Goal: Transaction & Acquisition: Purchase product/service

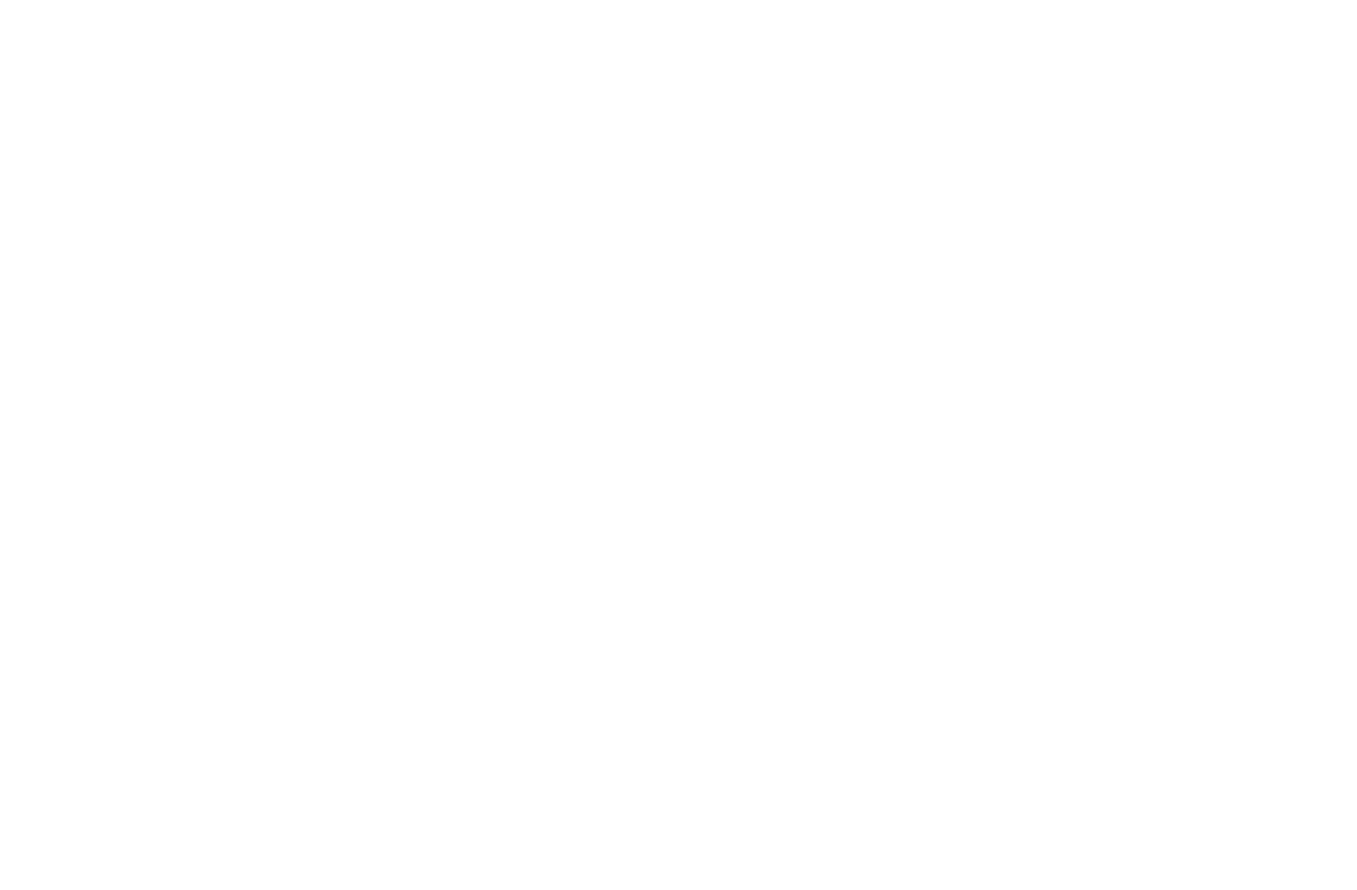
select select "******"
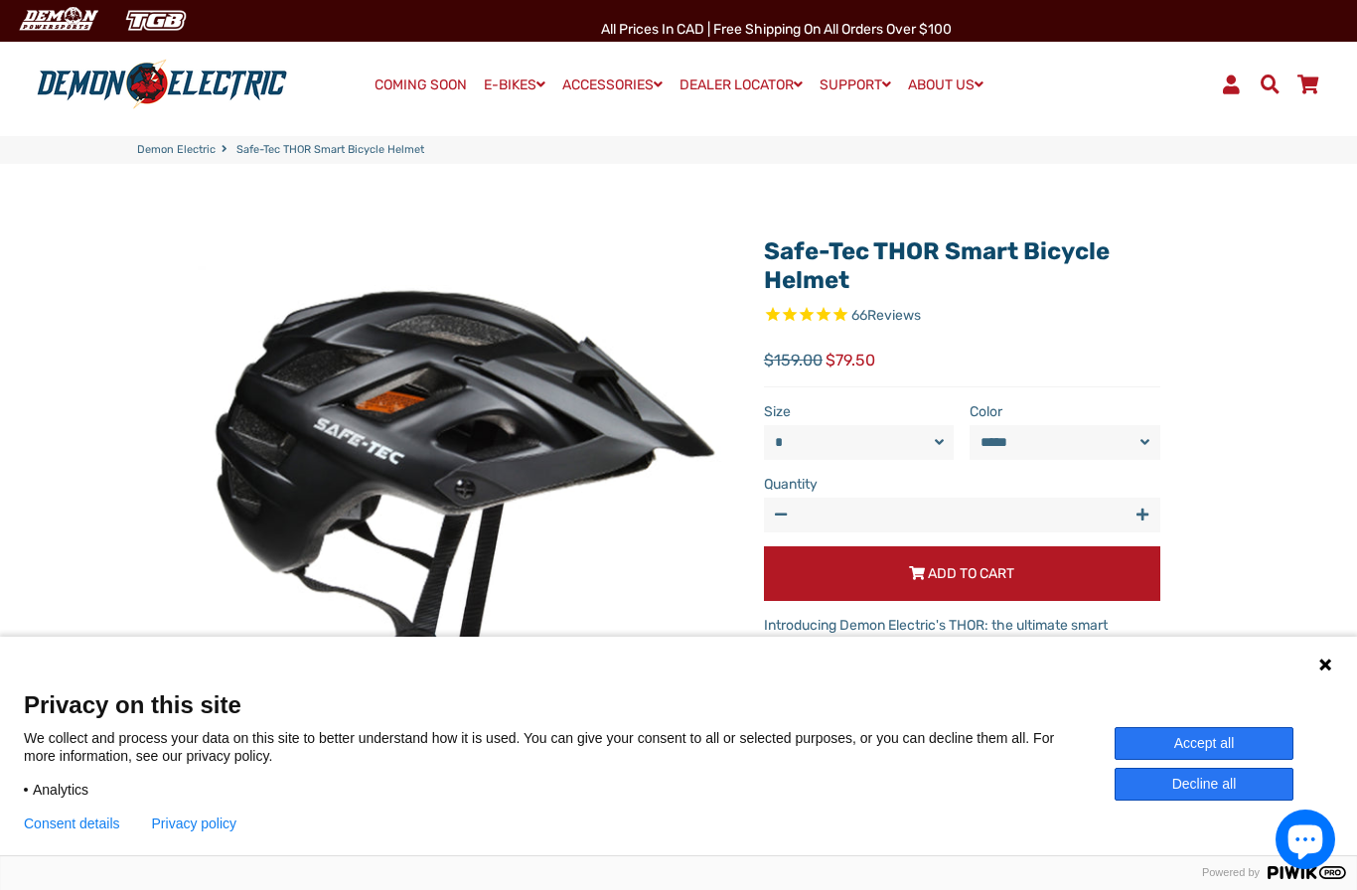
click at [1319, 676] on div "Language 1 Language 2 Language 3" at bounding box center [678, 662] width 1357 height 50
click at [1321, 671] on icon at bounding box center [1325, 665] width 16 height 16
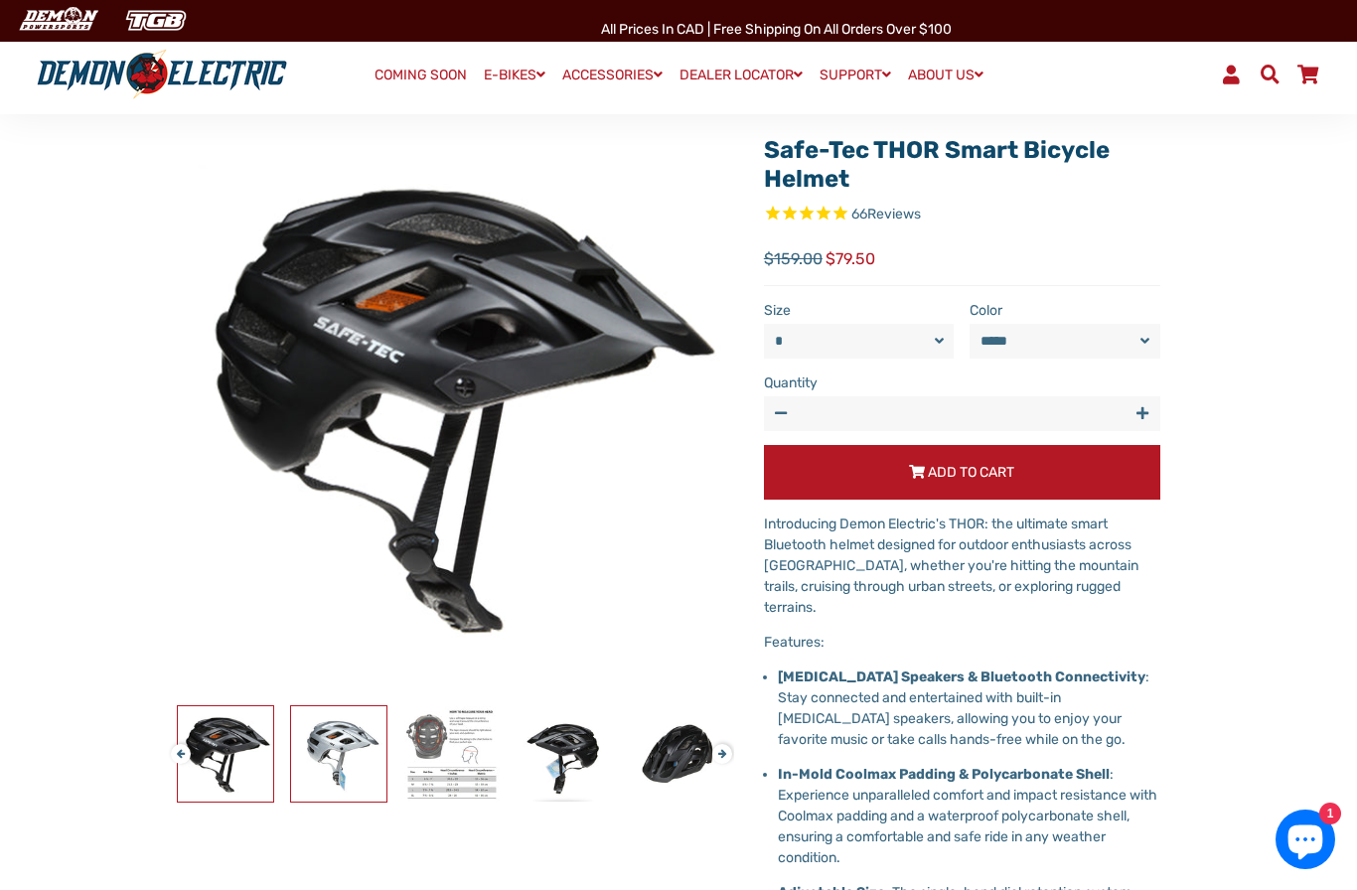
click at [354, 778] on img at bounding box center [338, 753] width 95 height 95
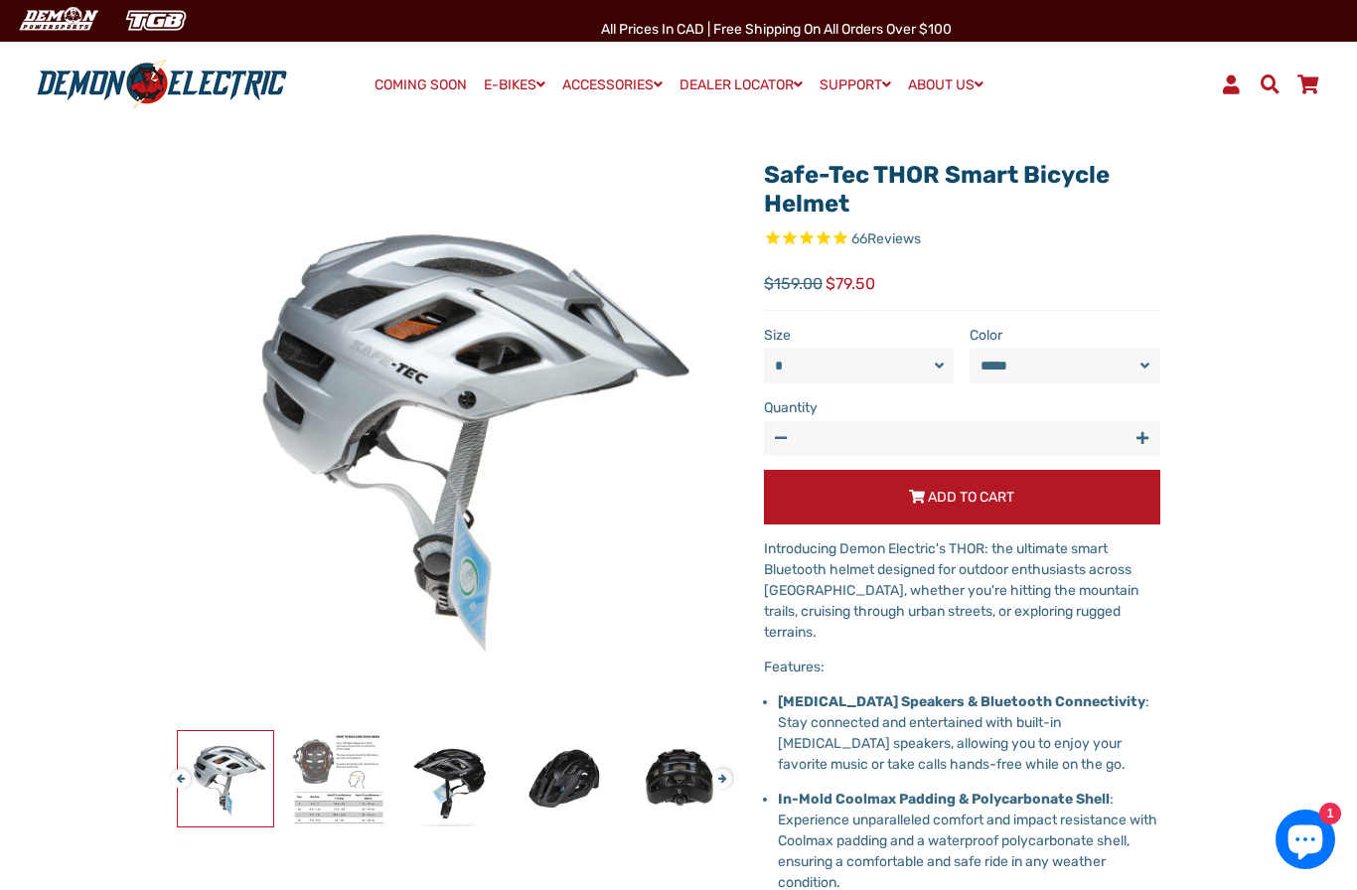
scroll to position [12, 0]
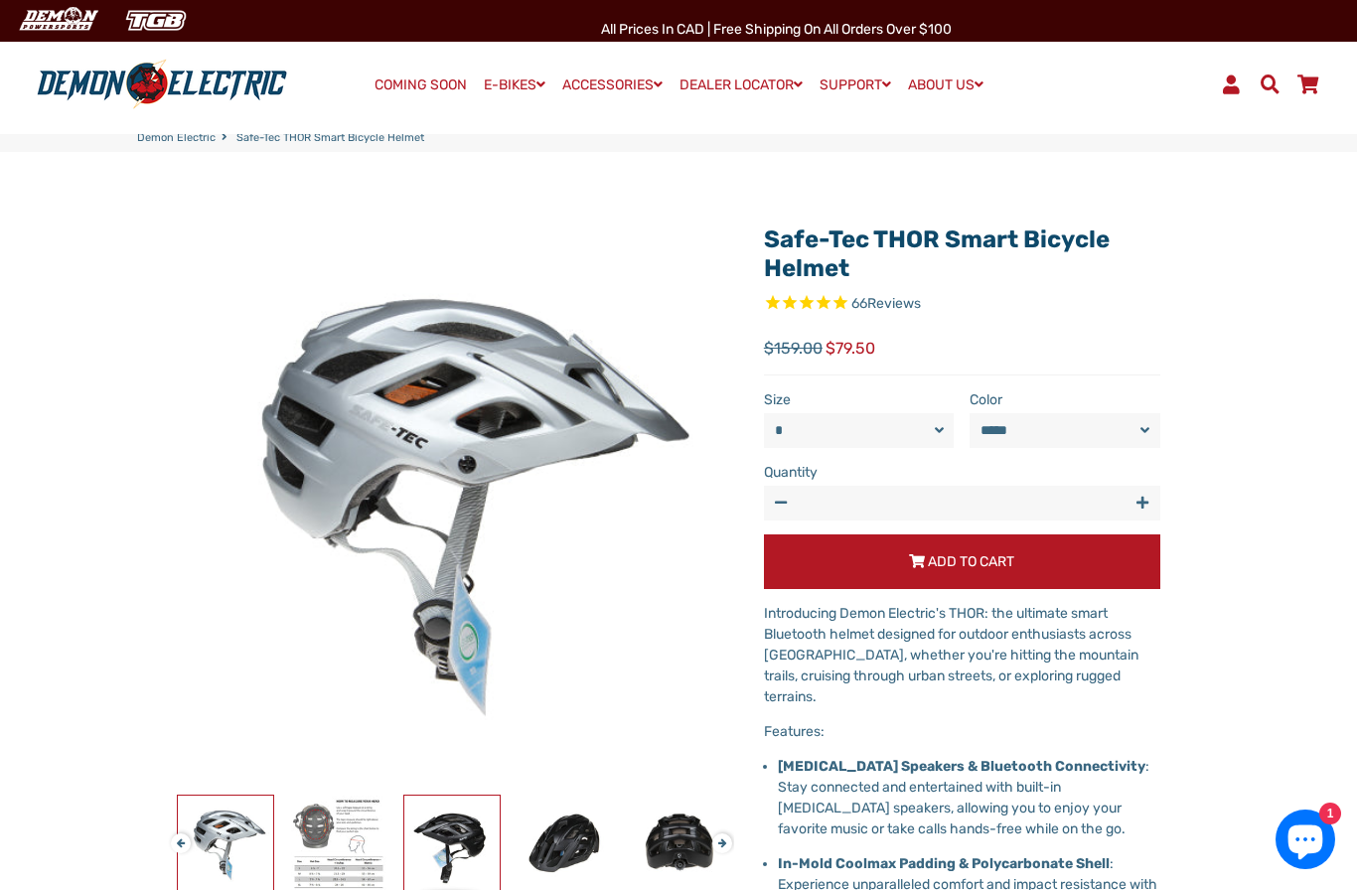
click at [408, 859] on img at bounding box center [451, 843] width 95 height 95
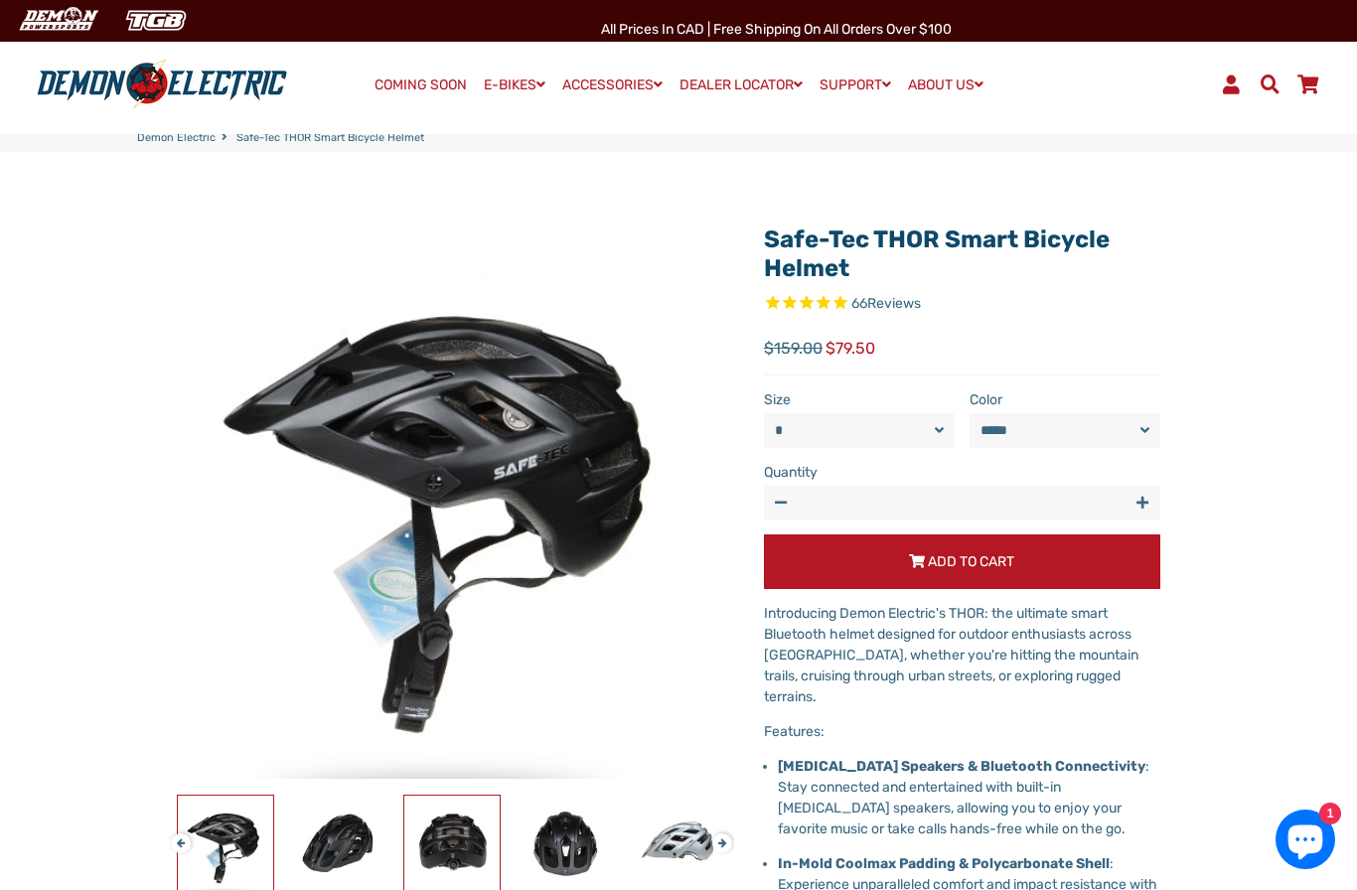
click at [499, 856] on img at bounding box center [451, 843] width 95 height 95
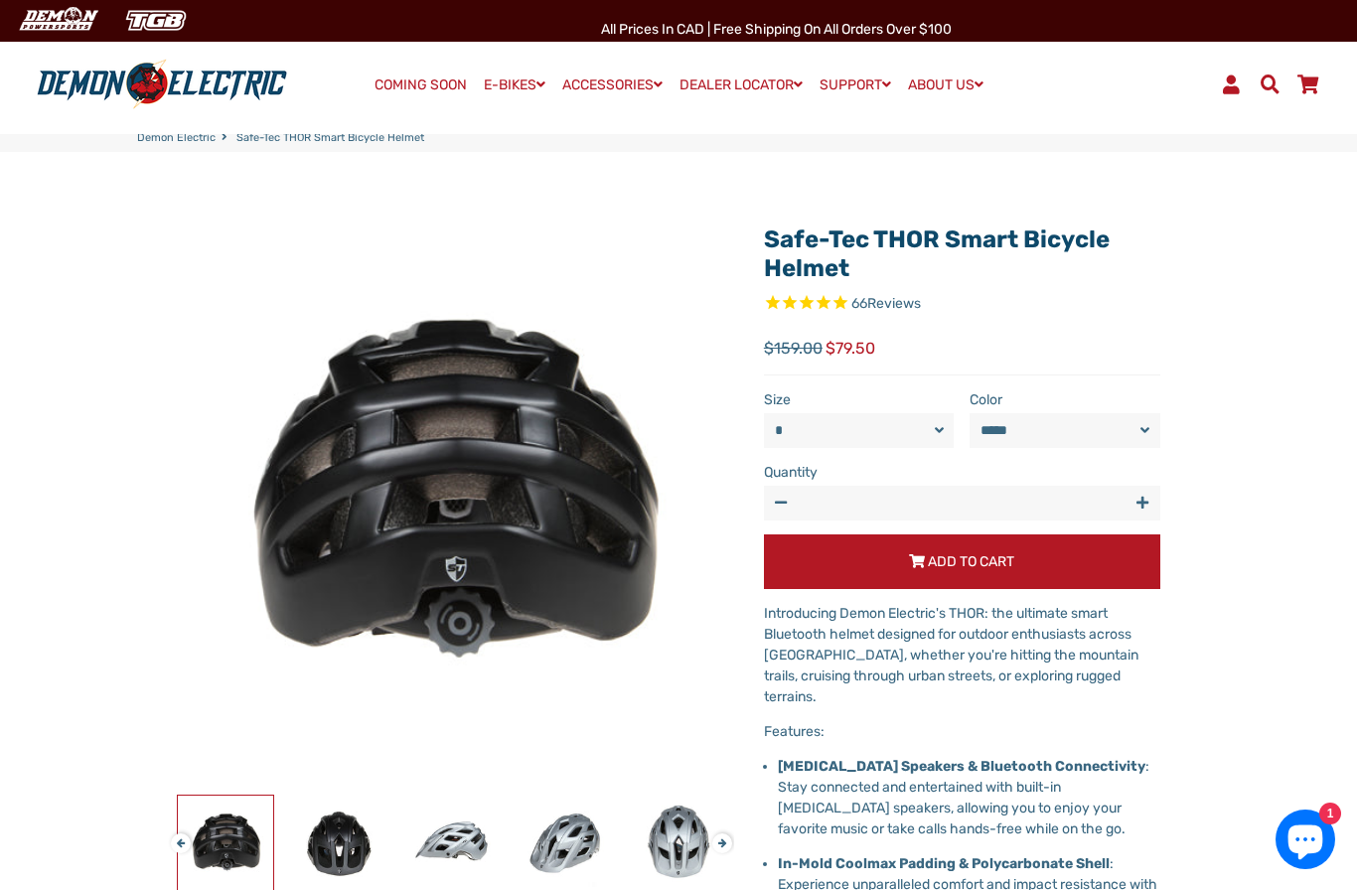
select select "******"
click at [536, 854] on img at bounding box center [565, 843] width 95 height 95
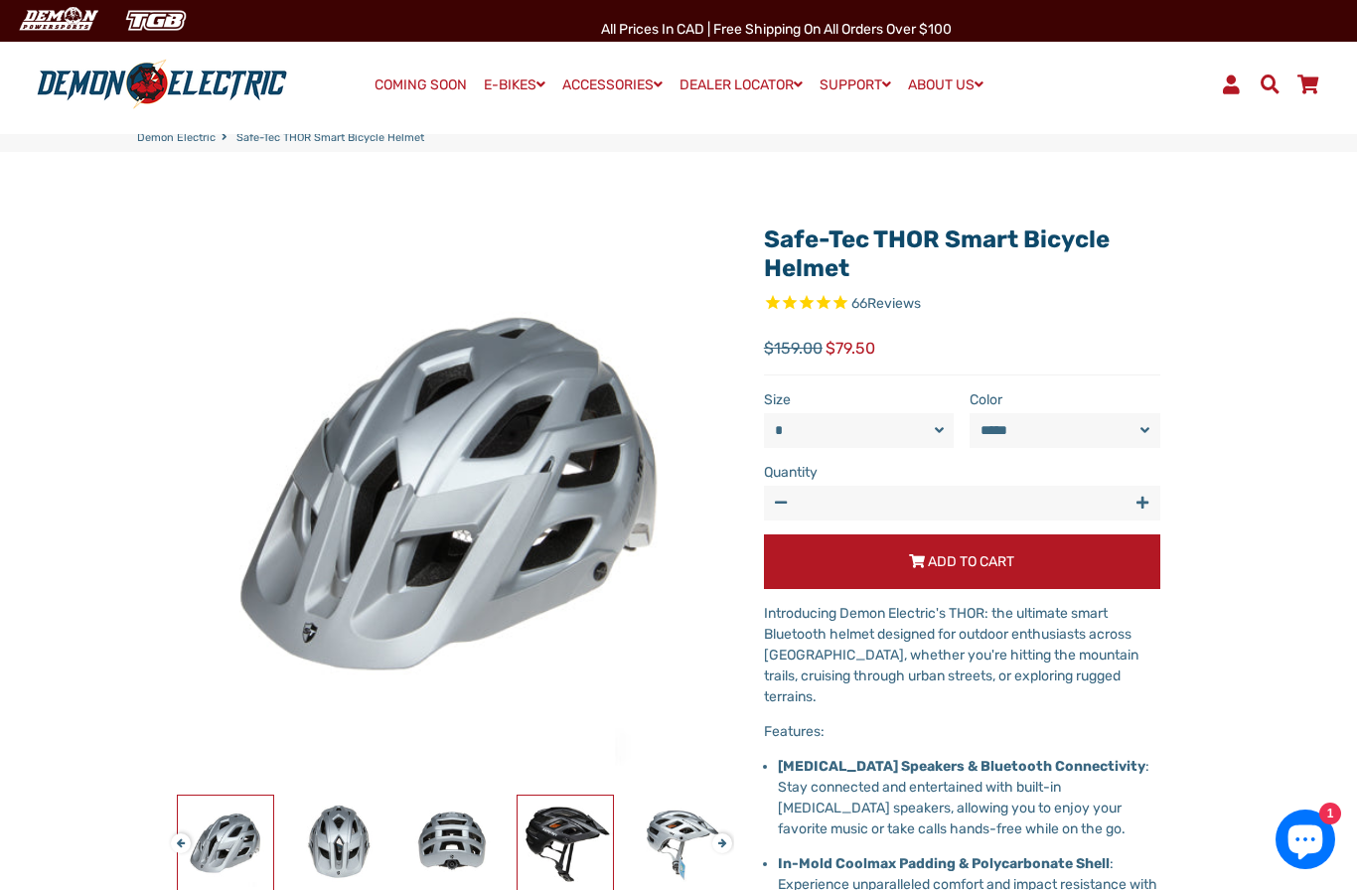
click at [545, 848] on img at bounding box center [565, 843] width 95 height 95
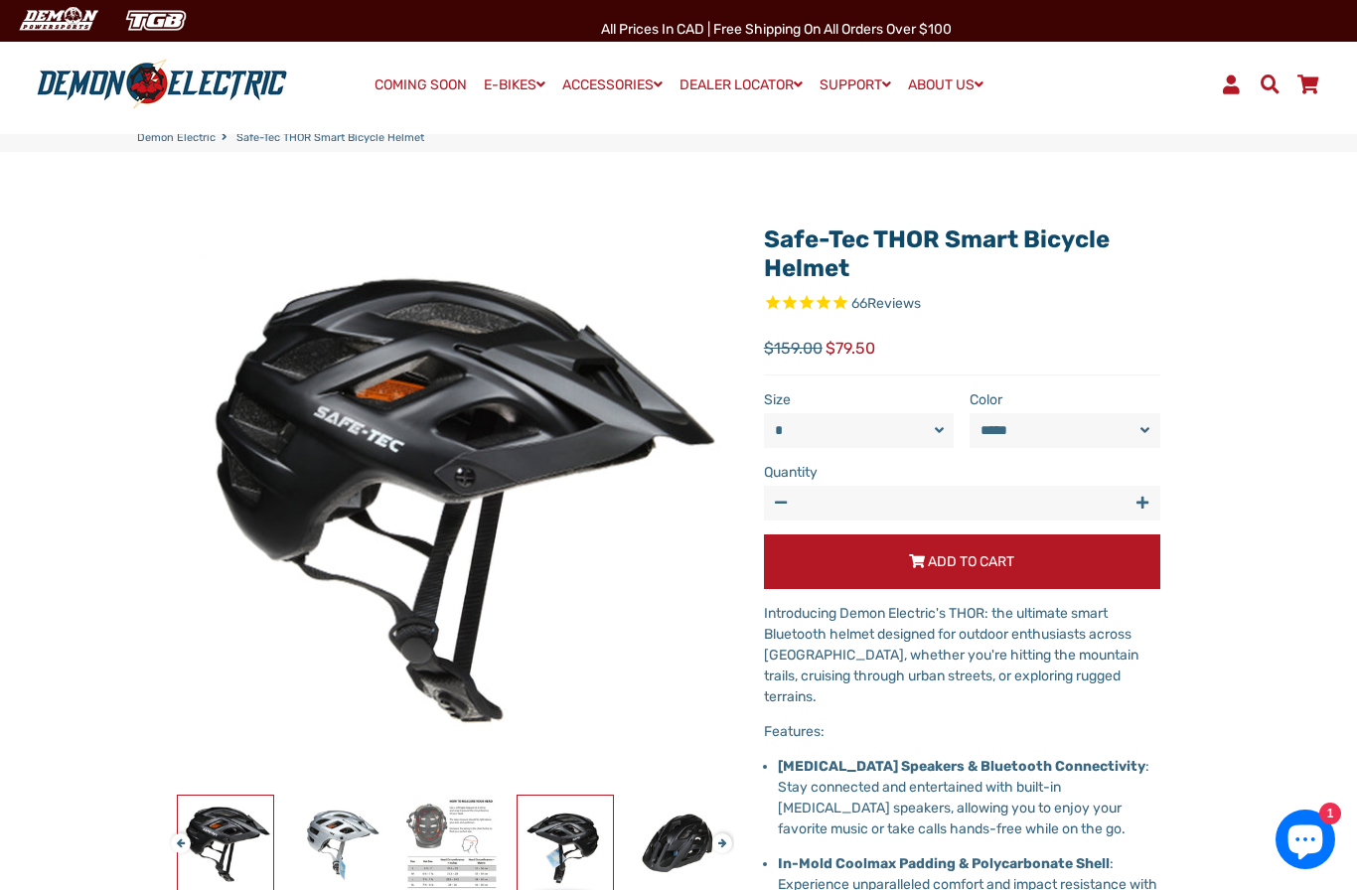
click at [564, 847] on img at bounding box center [565, 843] width 95 height 95
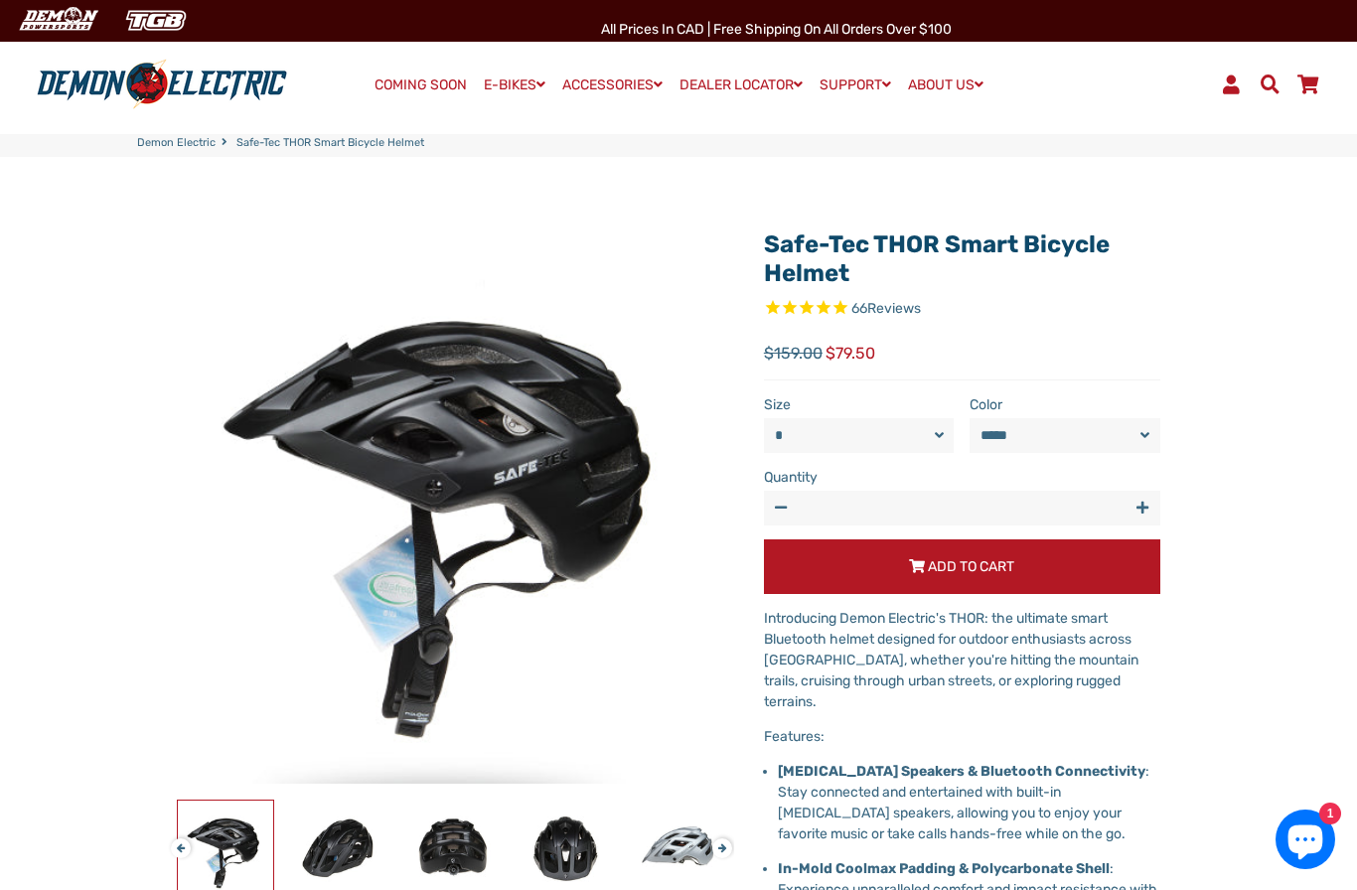
scroll to position [0, 0]
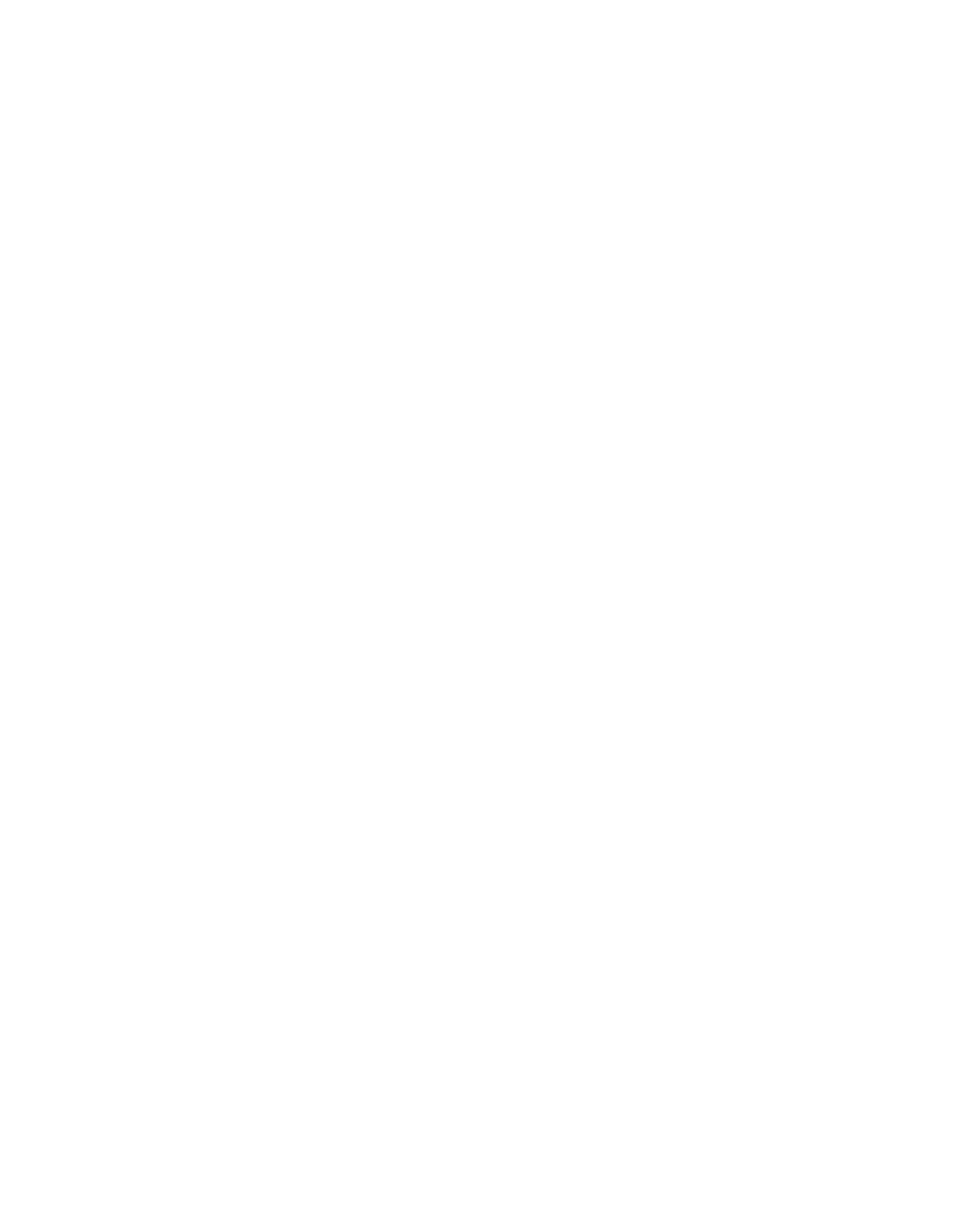
select select "******"
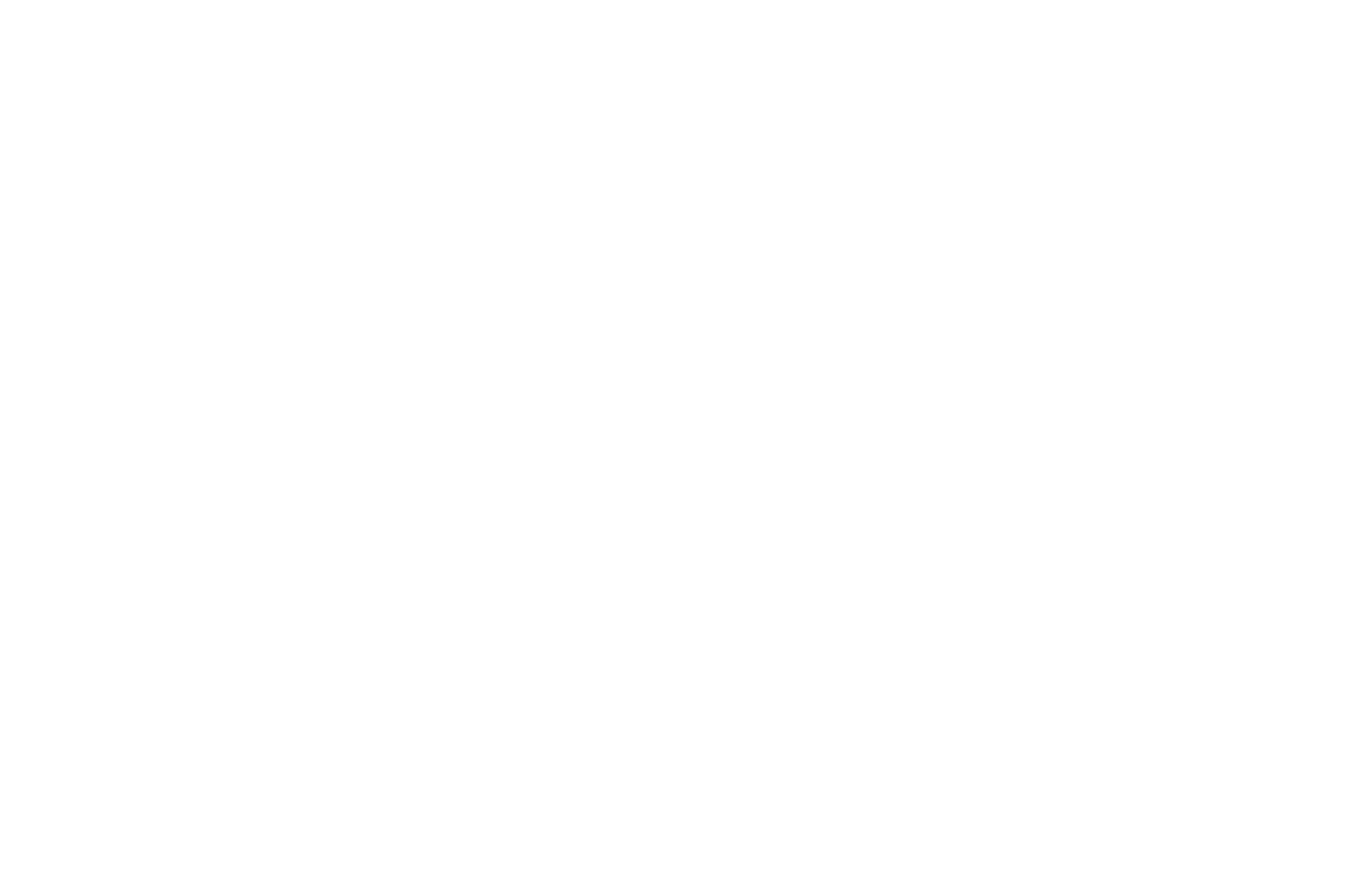
select select "******"
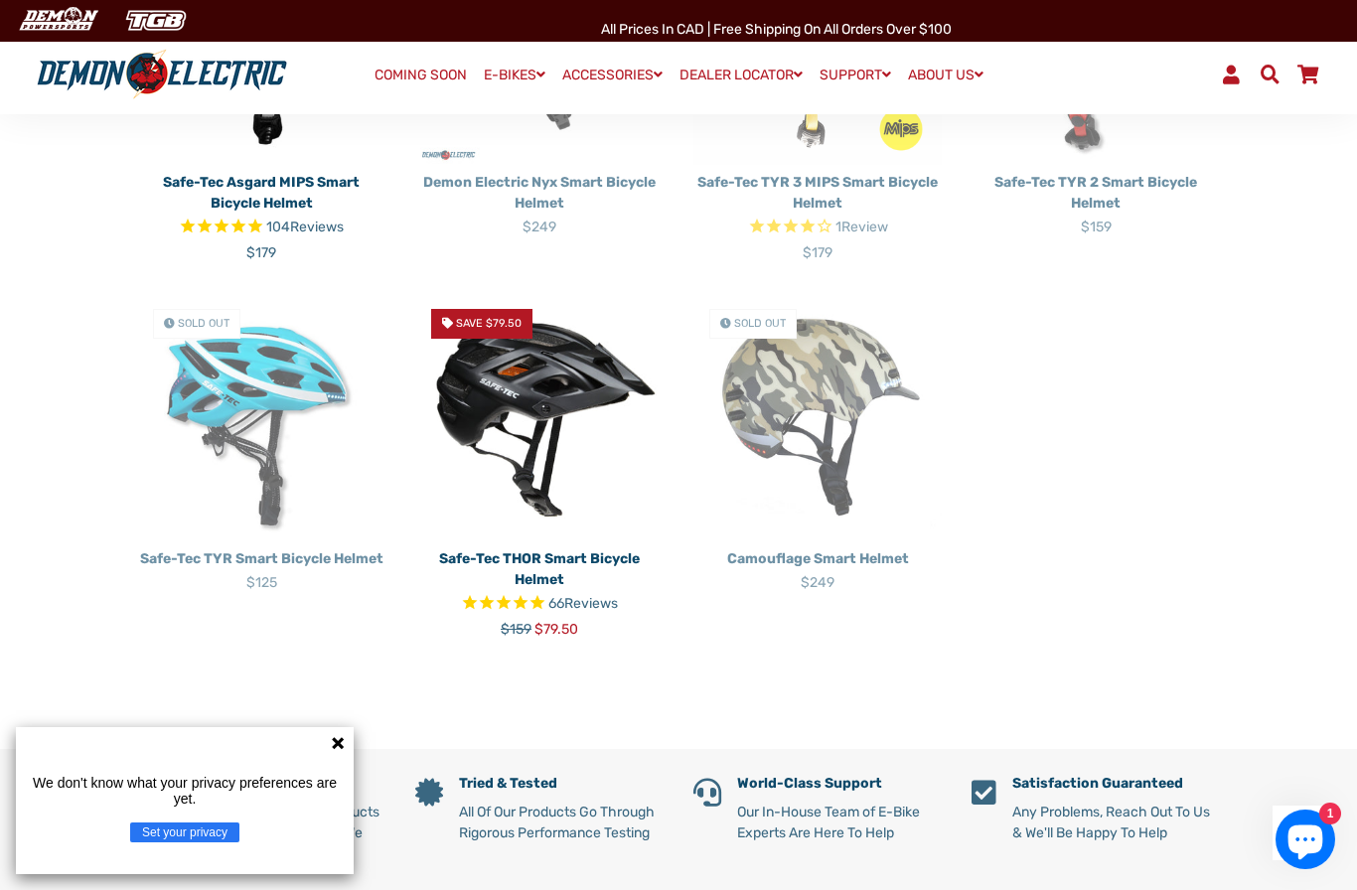
scroll to position [752, 0]
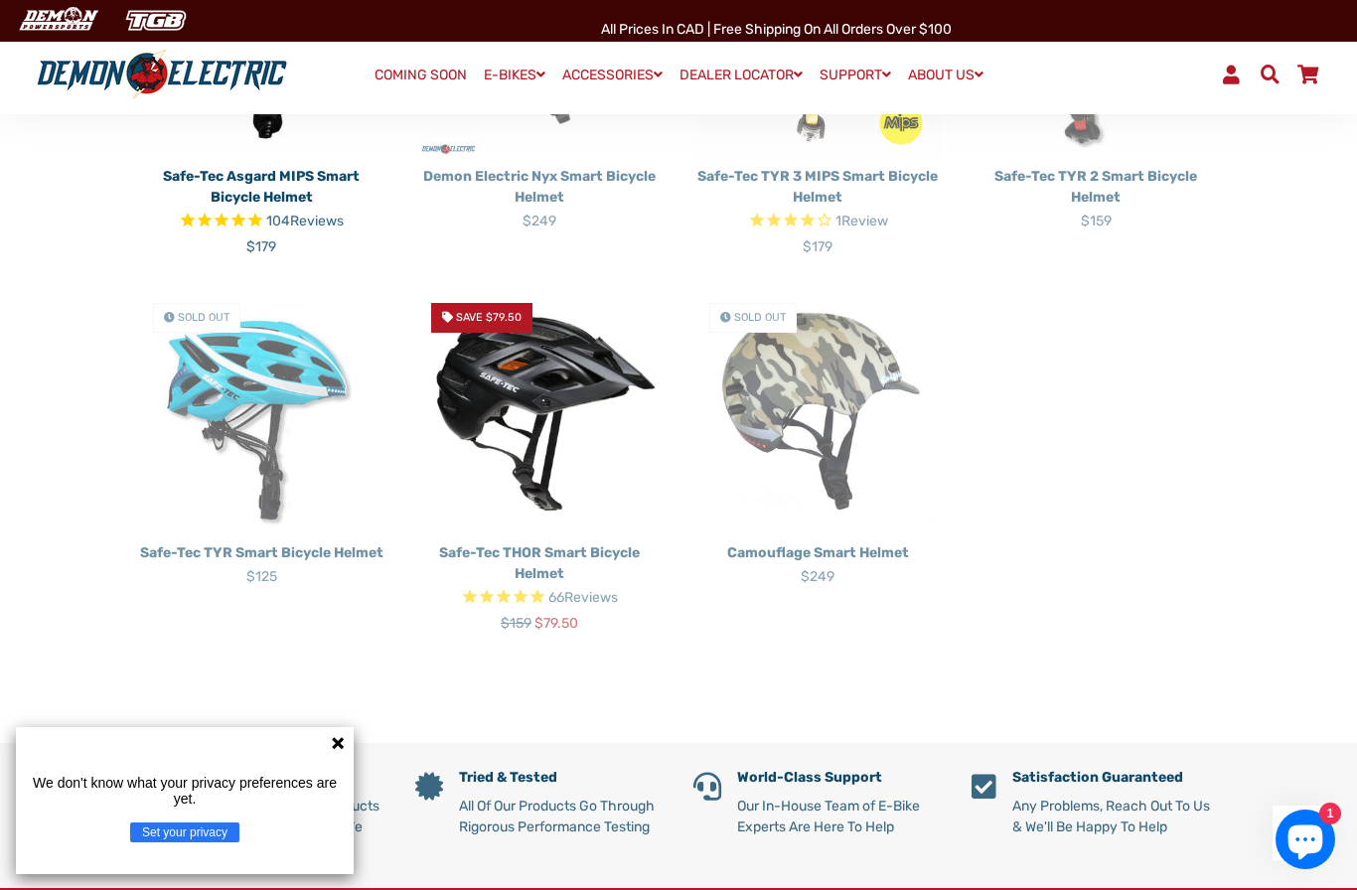
click at [628, 536] on link "Safe-Tec THOR Smart Bicycle Helmet 66 Reviews Regular price $159 Sale price $79…" at bounding box center [539, 584] width 248 height 98
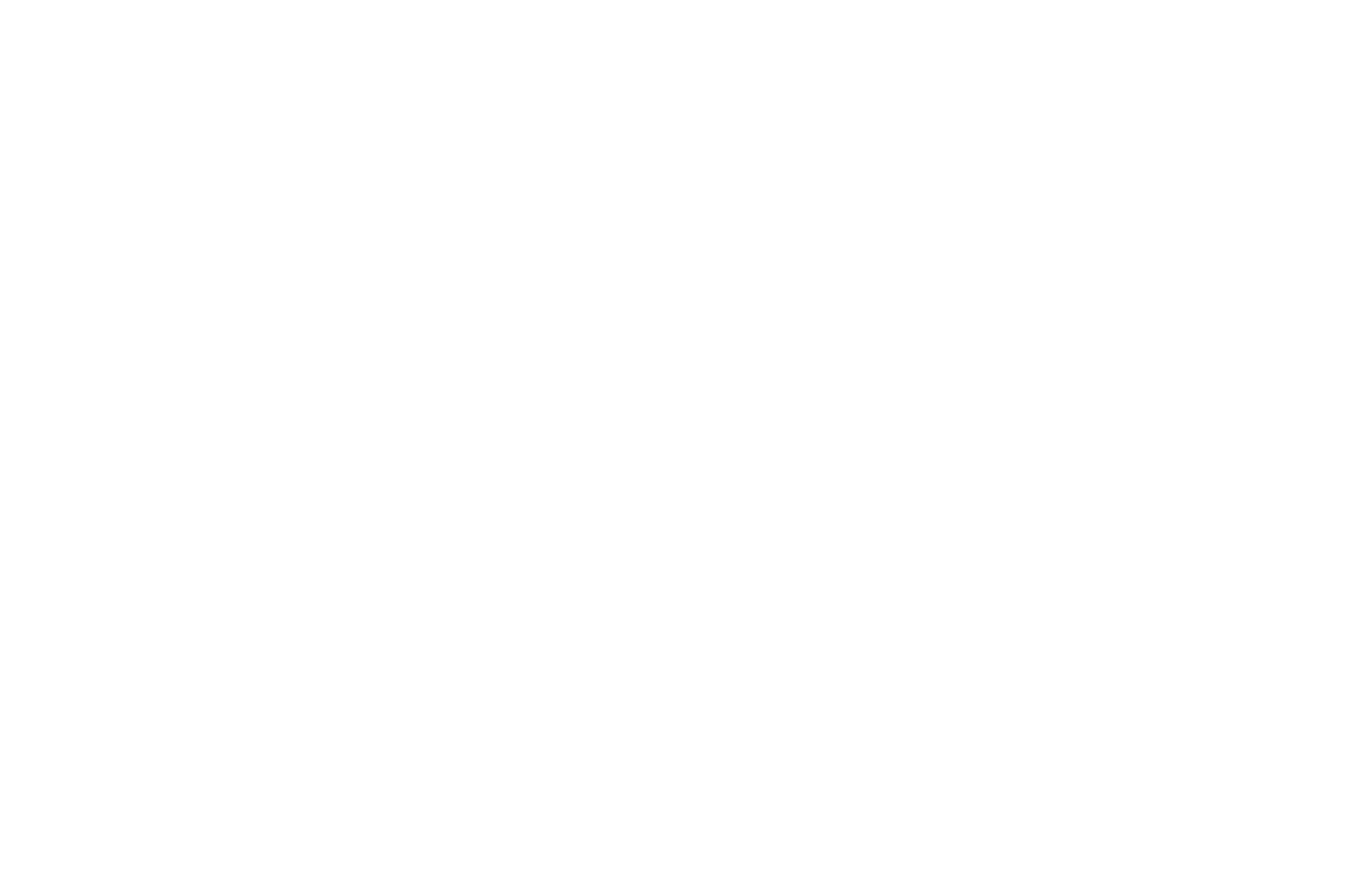
select select "******"
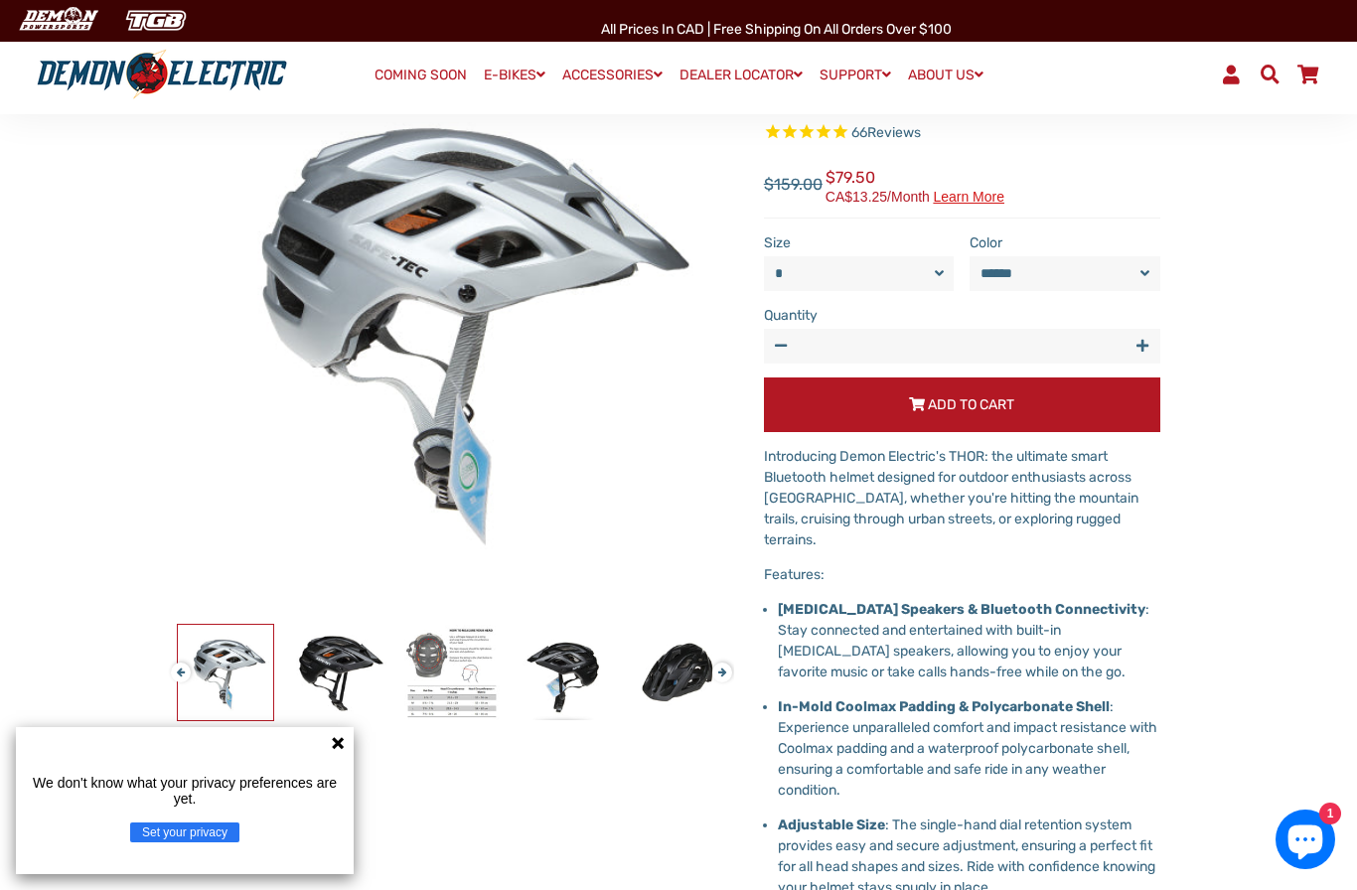
scroll to position [160, 0]
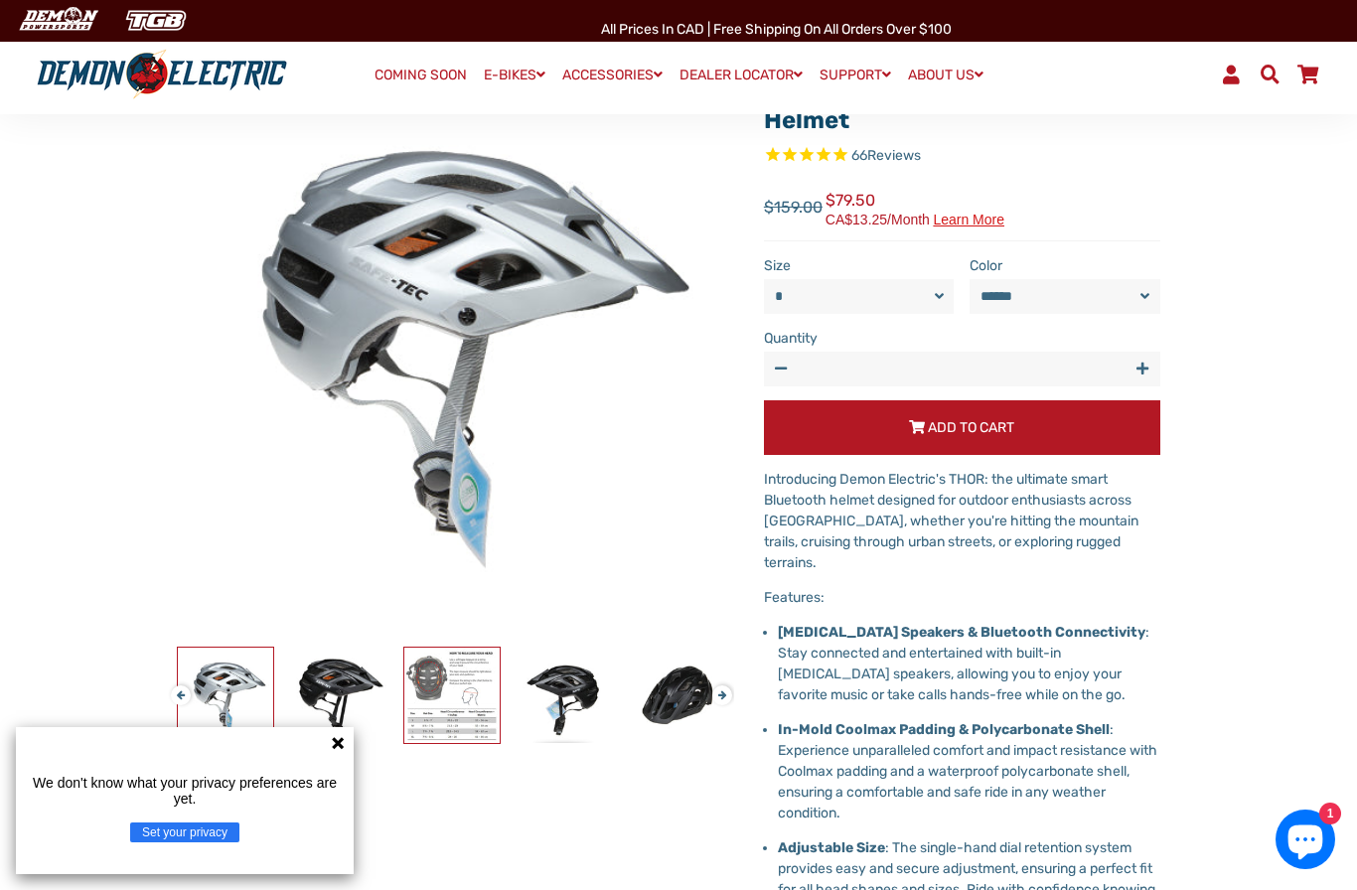
click at [435, 721] on img at bounding box center [451, 695] width 95 height 95
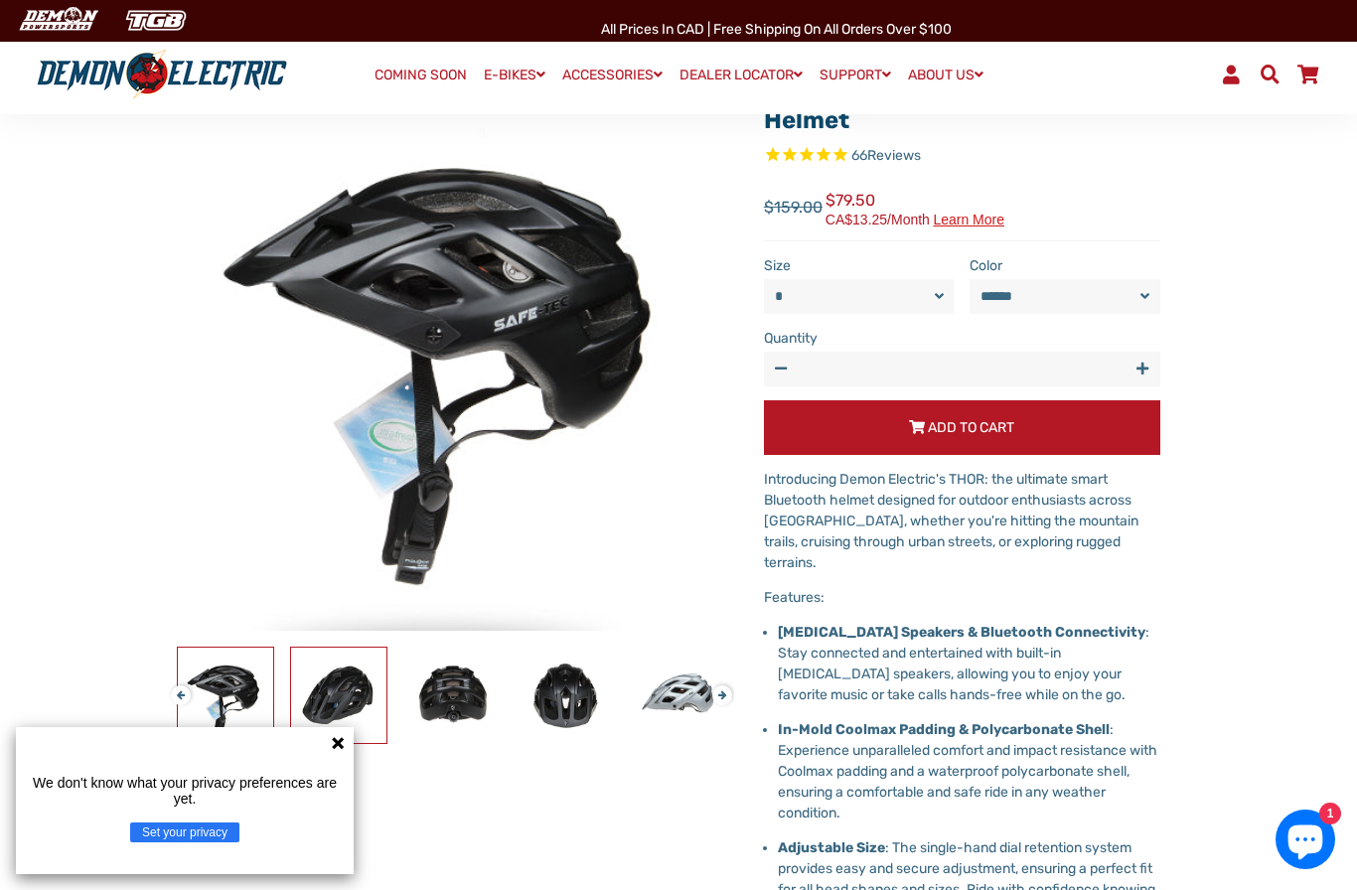
click at [313, 706] on img at bounding box center [338, 695] width 95 height 95
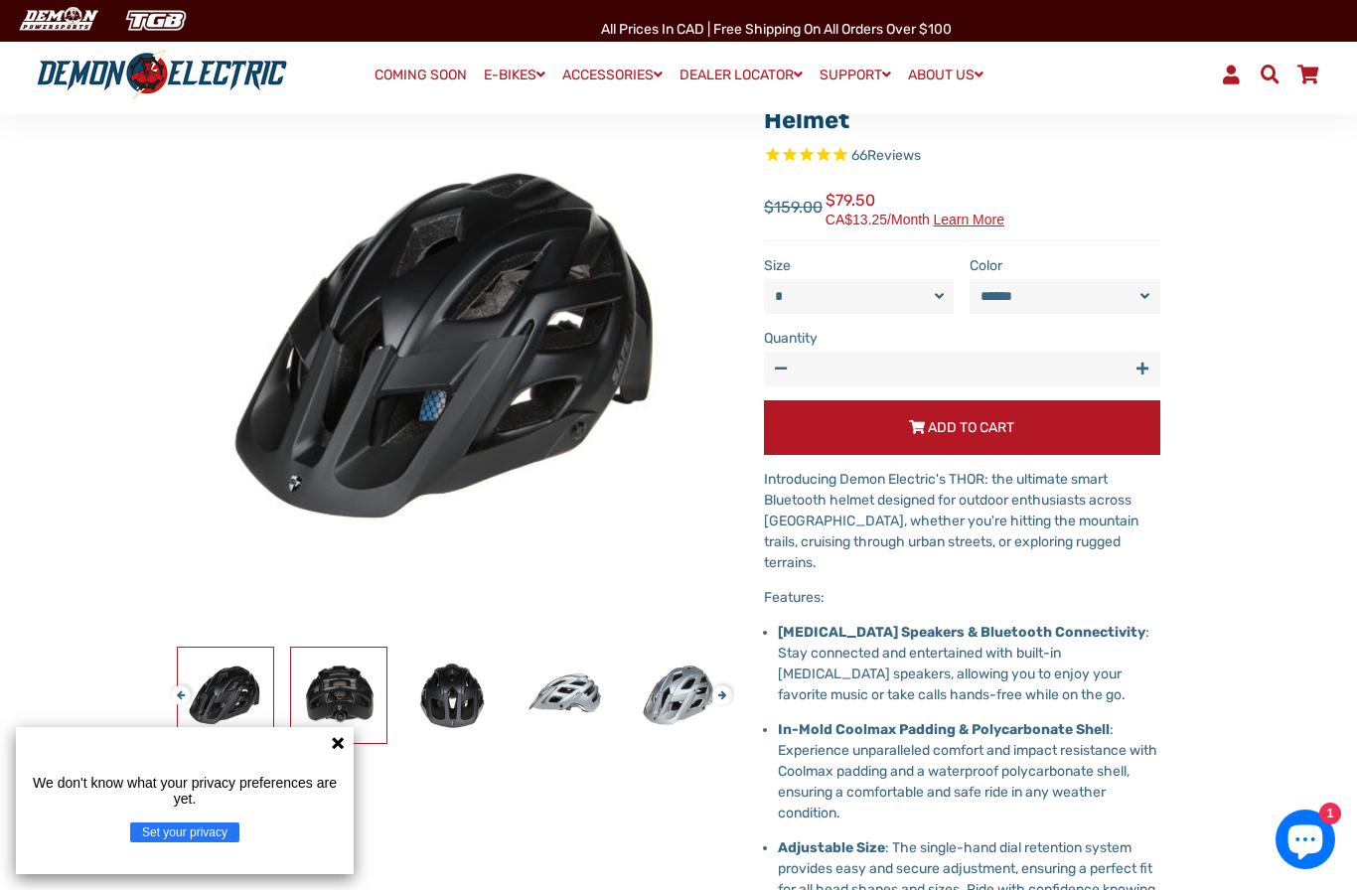
click at [339, 692] on img at bounding box center [338, 695] width 95 height 95
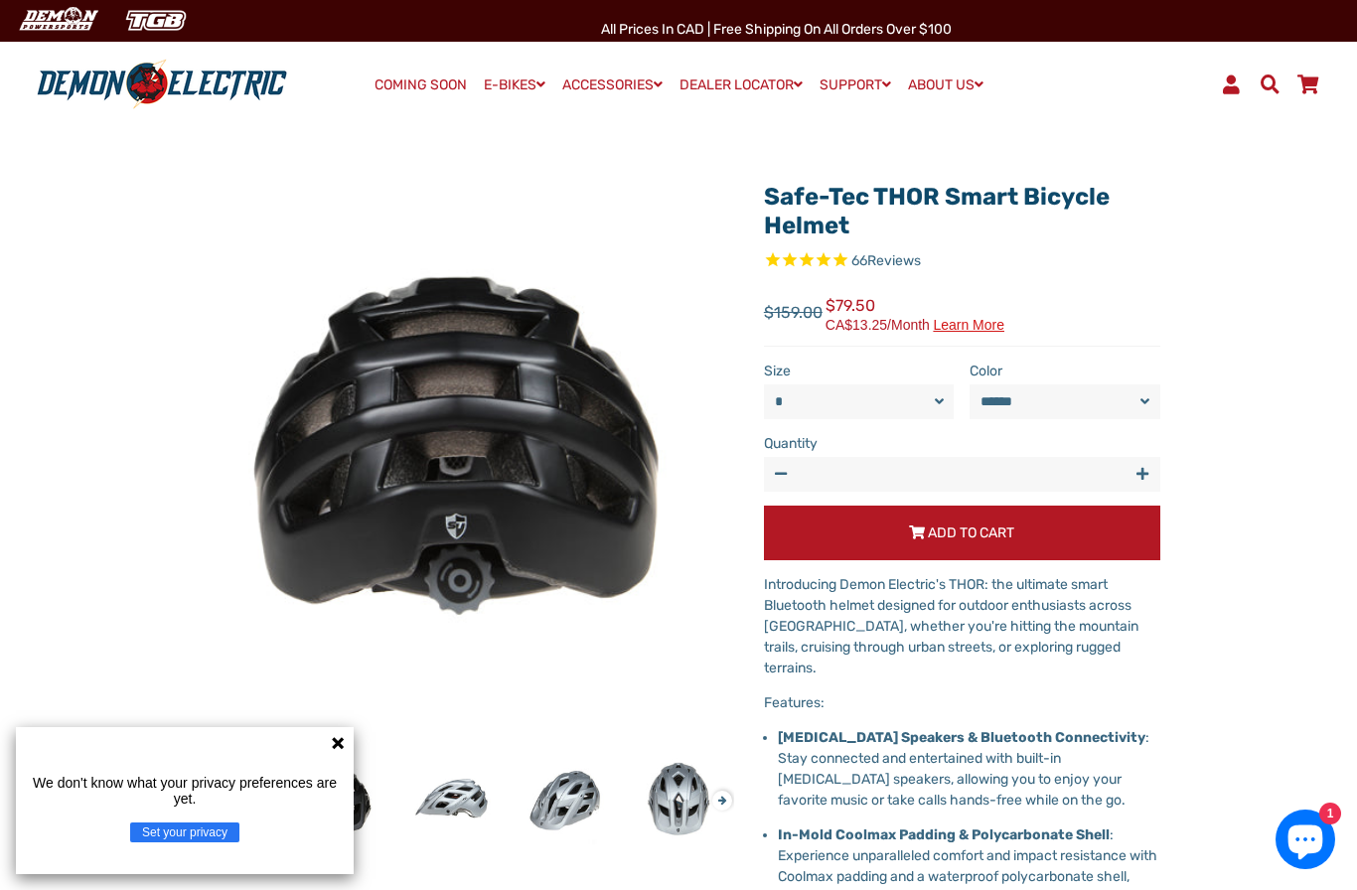
scroll to position [0, 0]
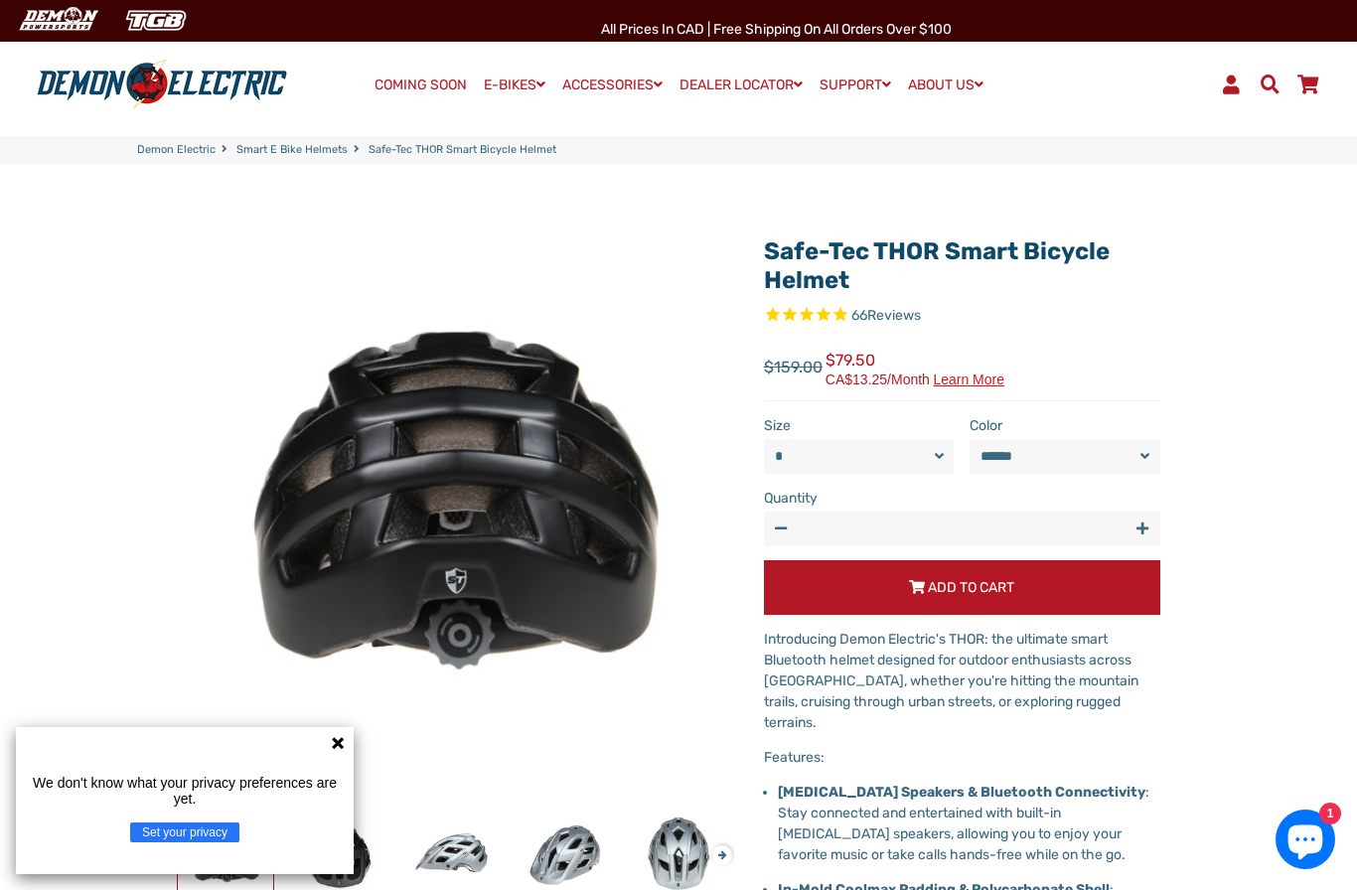
click at [342, 736] on icon at bounding box center [338, 743] width 16 height 16
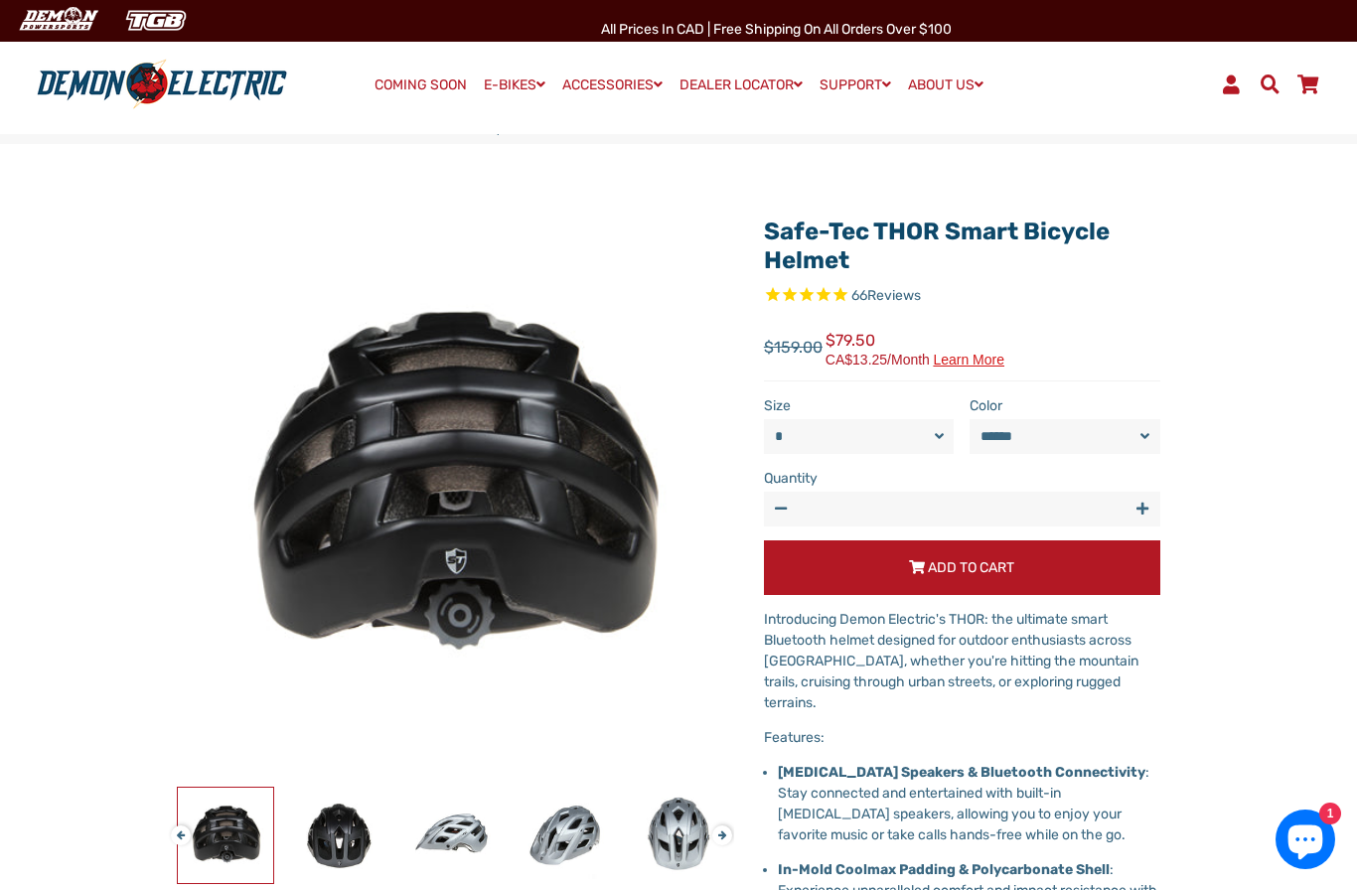
scroll to position [19, 0]
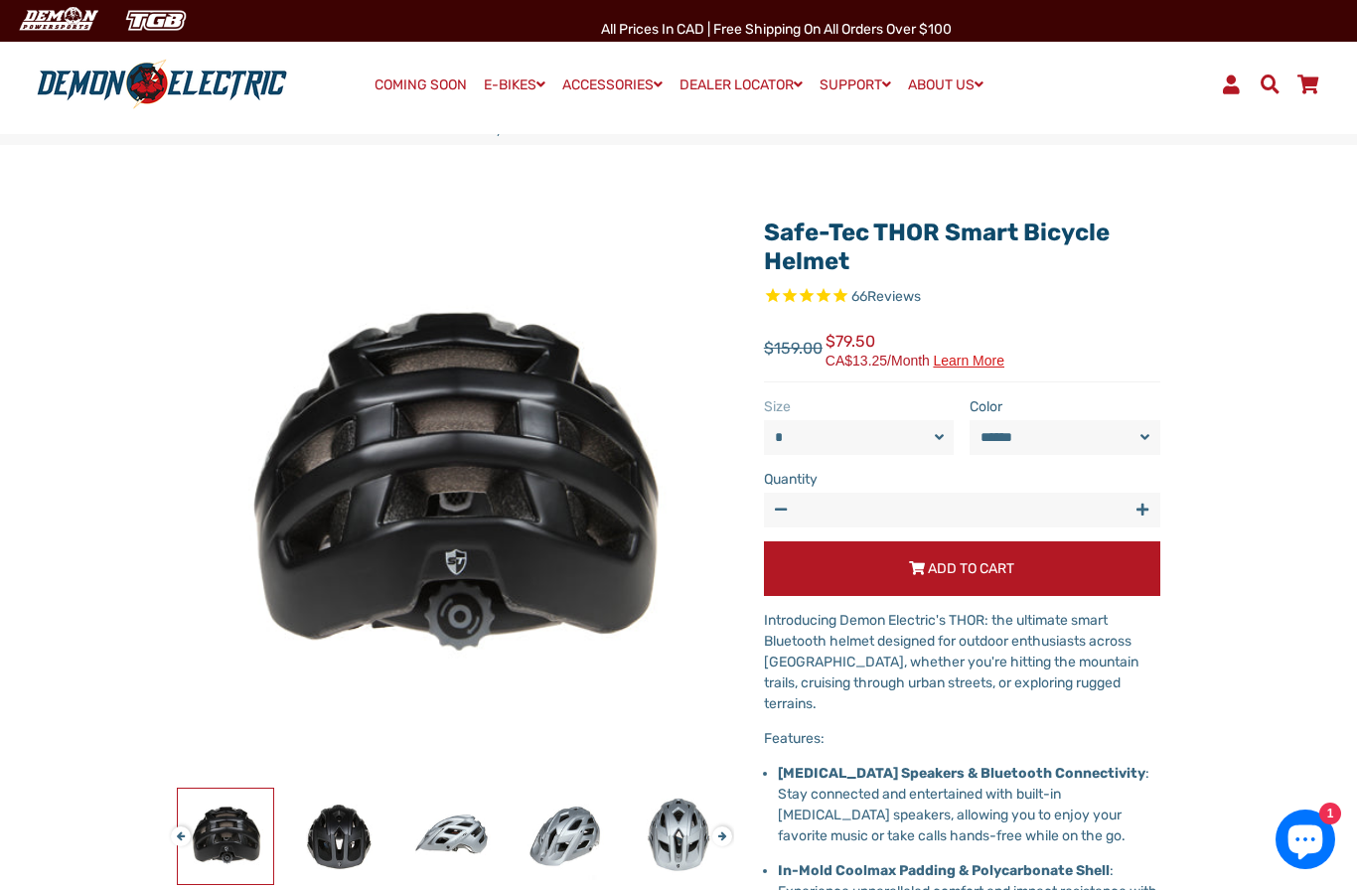
click at [877, 403] on label "Size" at bounding box center [859, 406] width 191 height 21
click at [883, 427] on select "* *" at bounding box center [859, 437] width 191 height 35
select select "*"
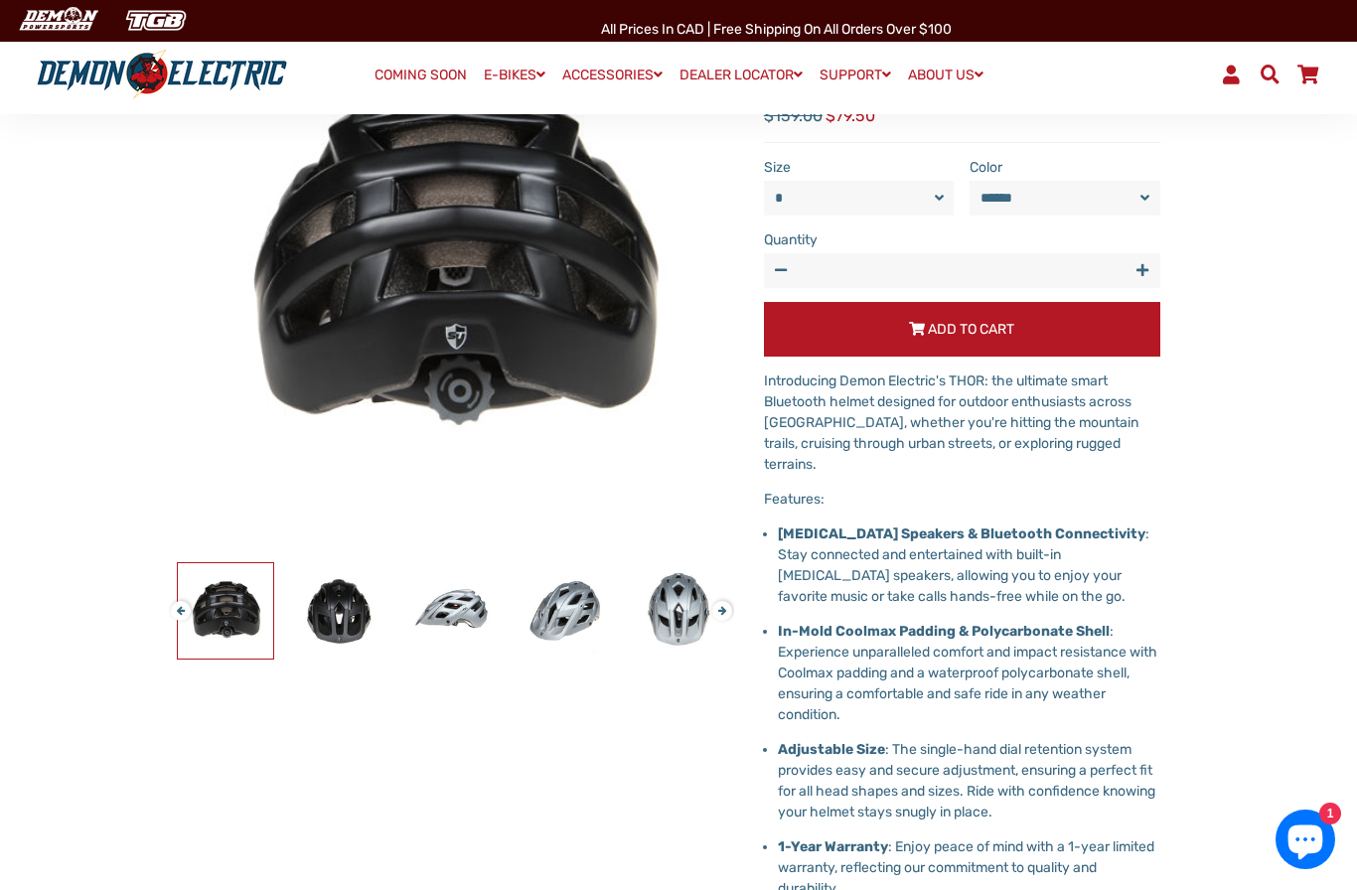
scroll to position [243, 0]
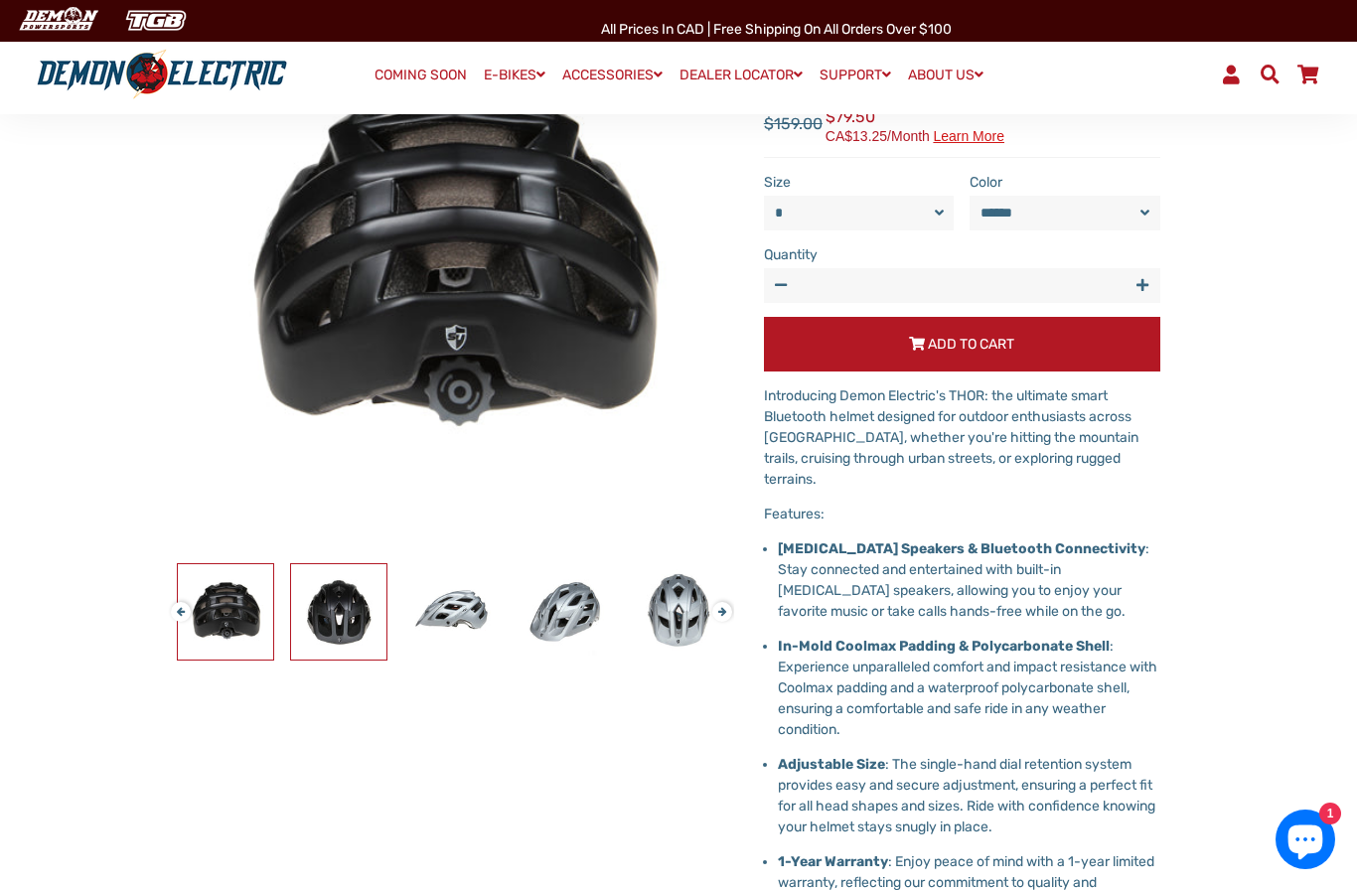
click at [365, 616] on img at bounding box center [338, 611] width 95 height 95
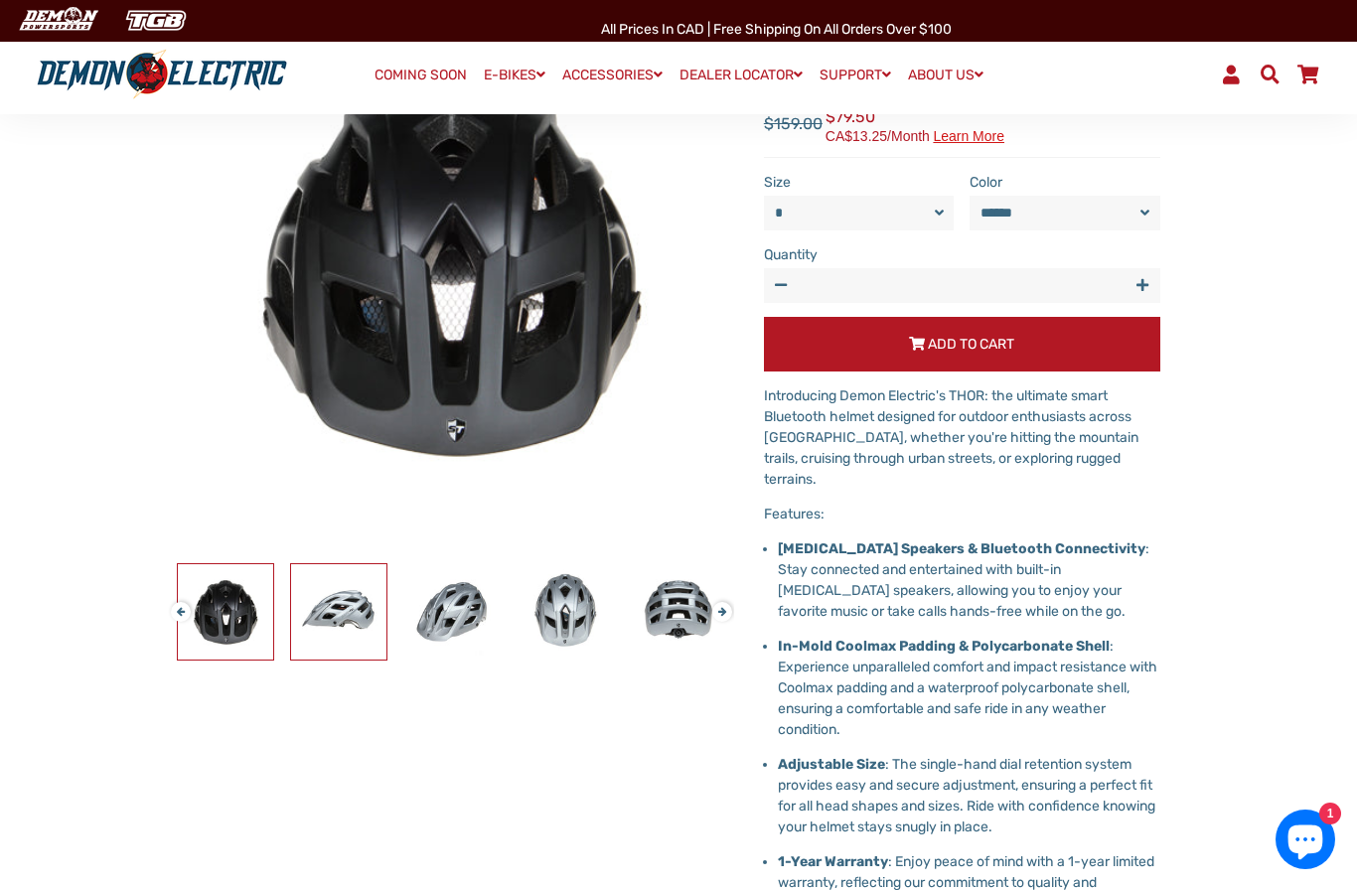
click at [348, 630] on img at bounding box center [338, 611] width 95 height 95
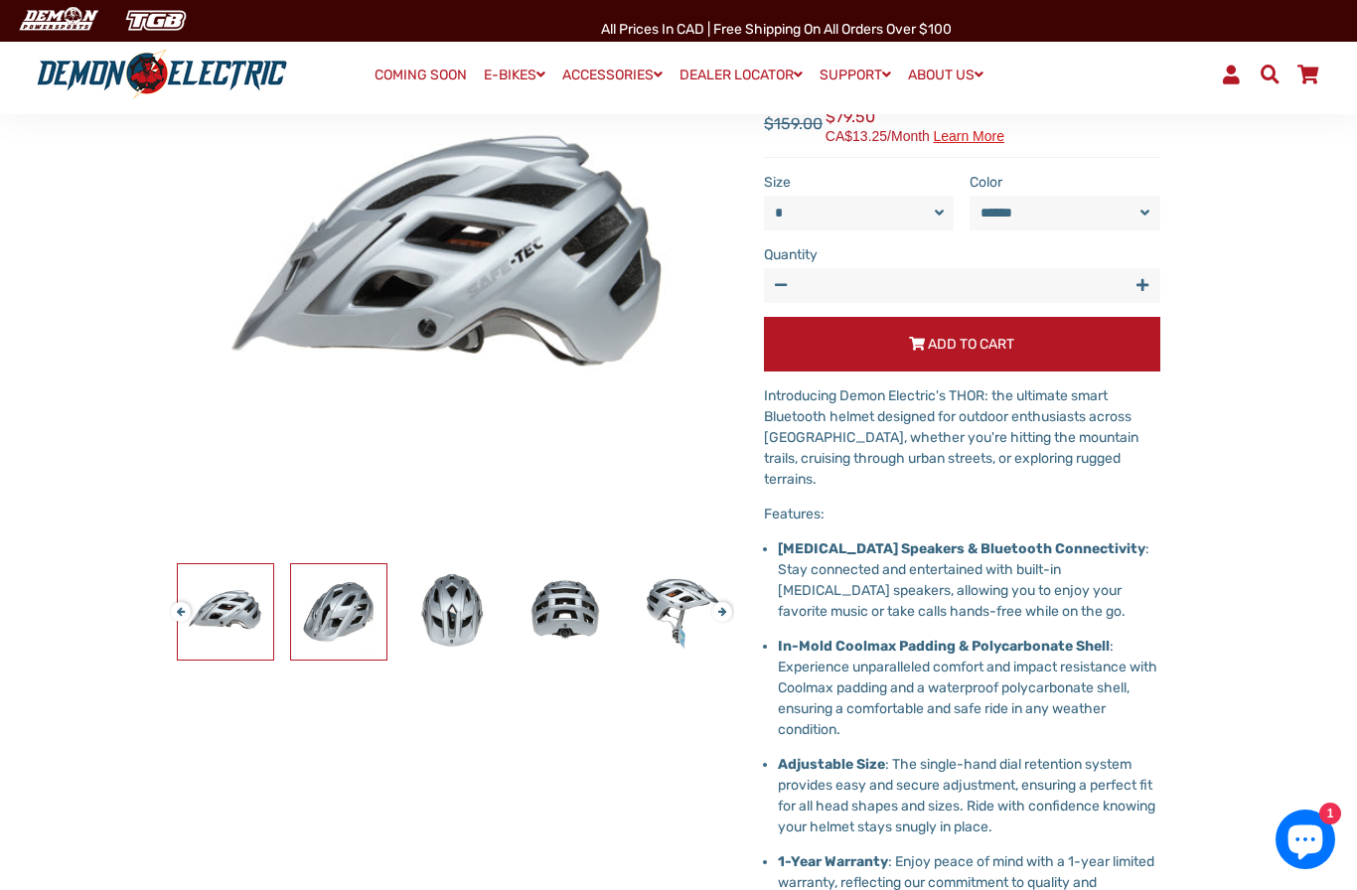
click at [355, 639] on img at bounding box center [338, 611] width 95 height 95
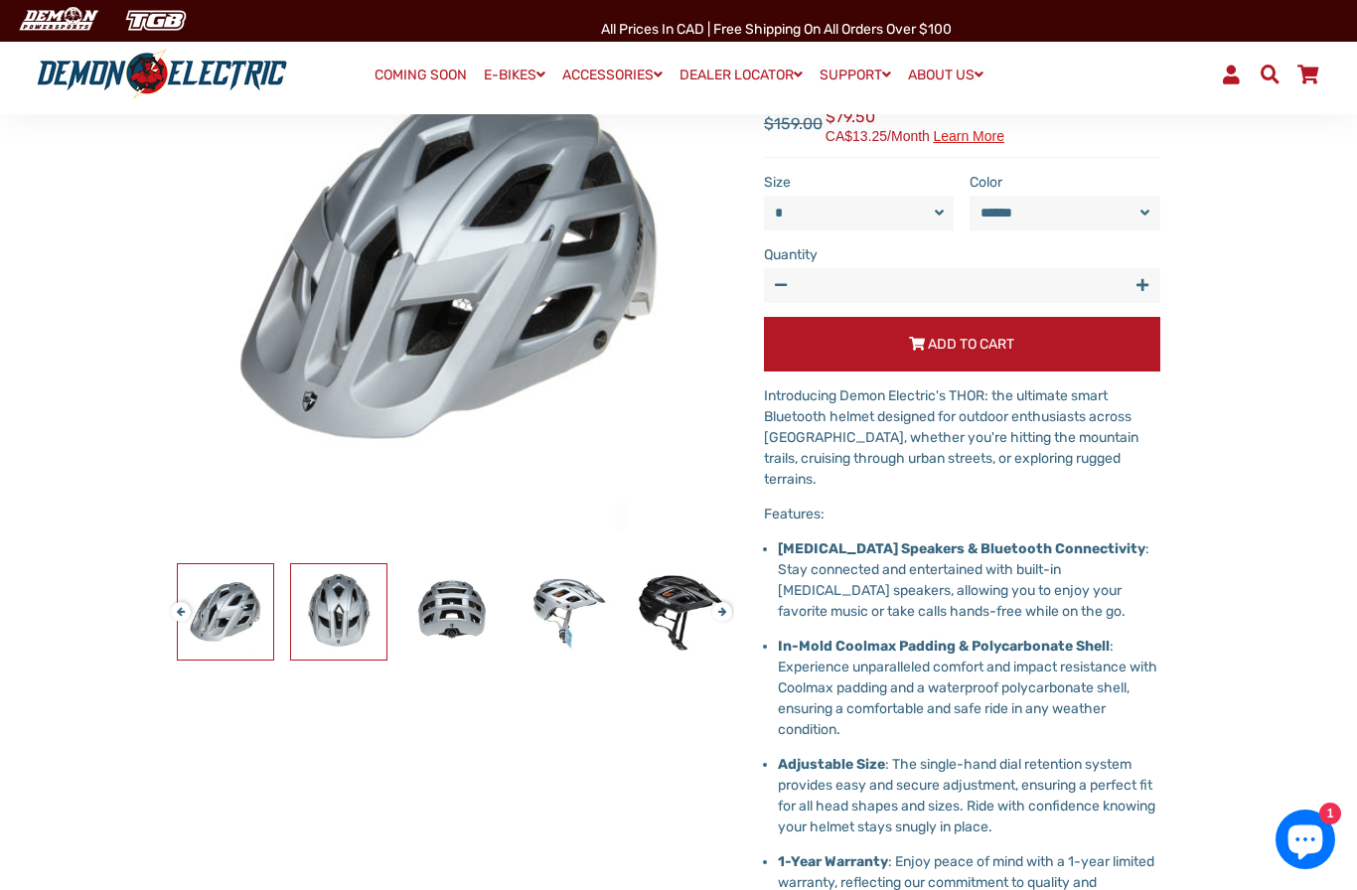
click at [372, 613] on img at bounding box center [338, 611] width 95 height 95
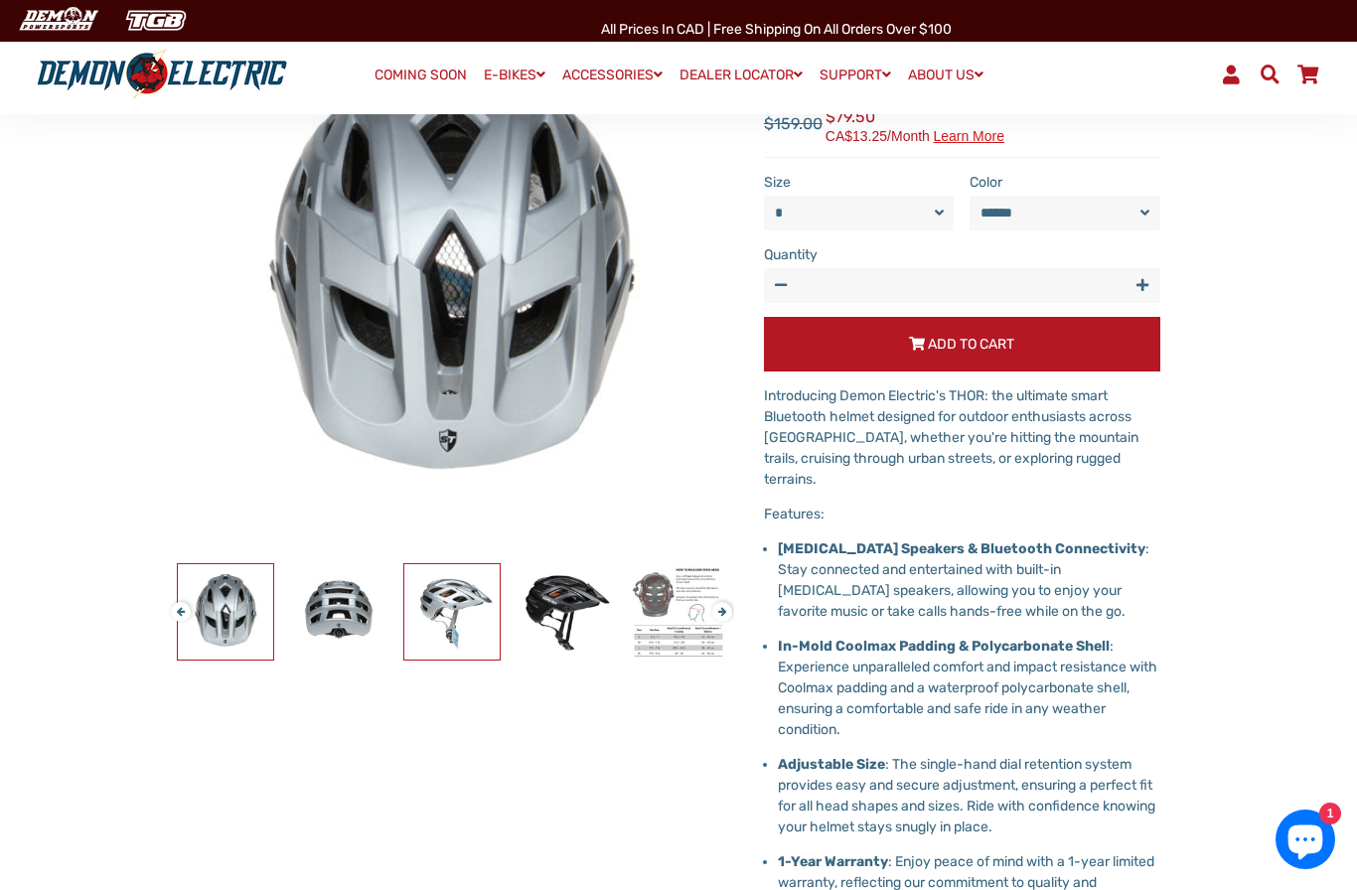
click at [431, 622] on img at bounding box center [451, 611] width 95 height 95
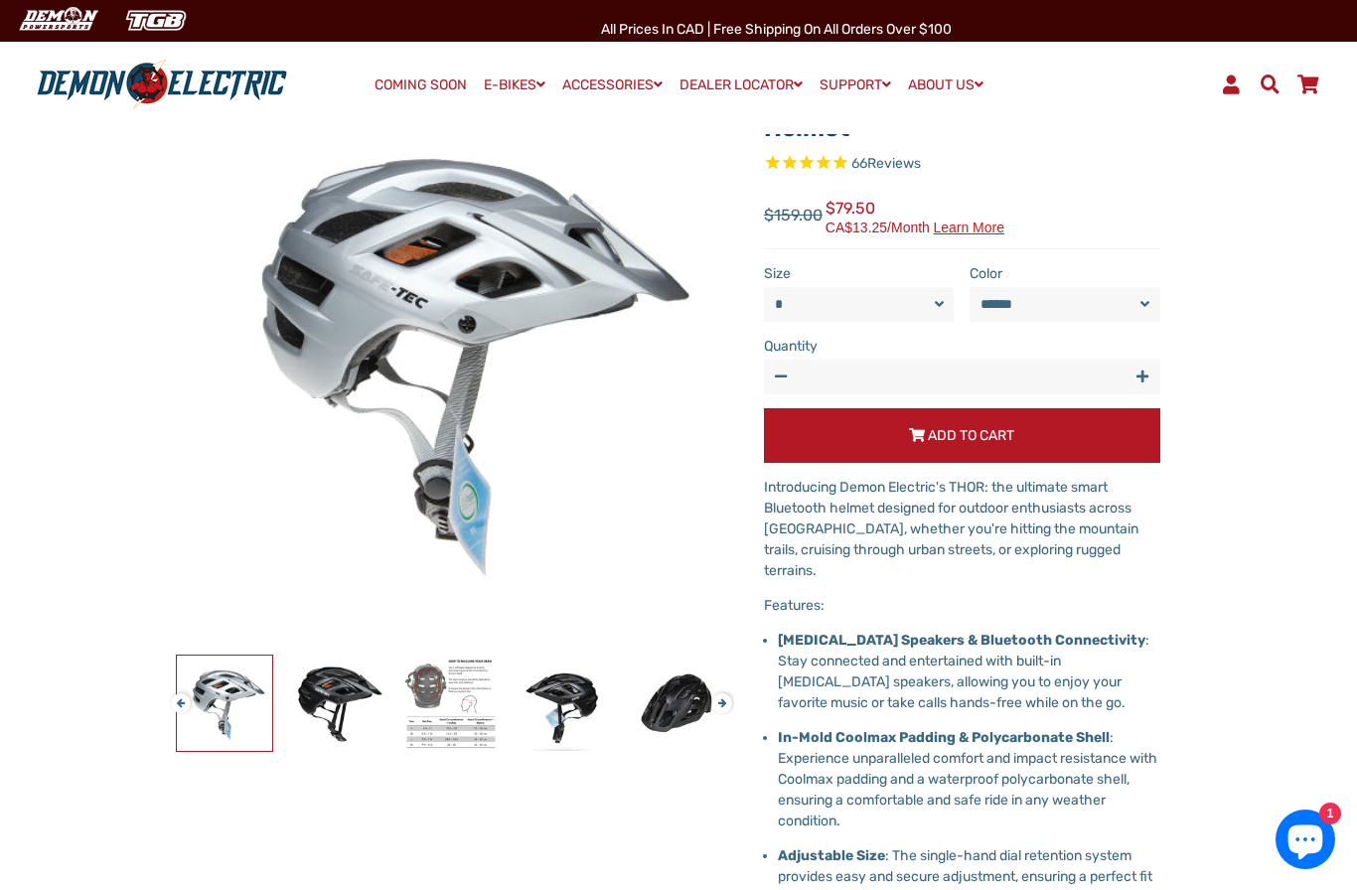
scroll to position [0, 0]
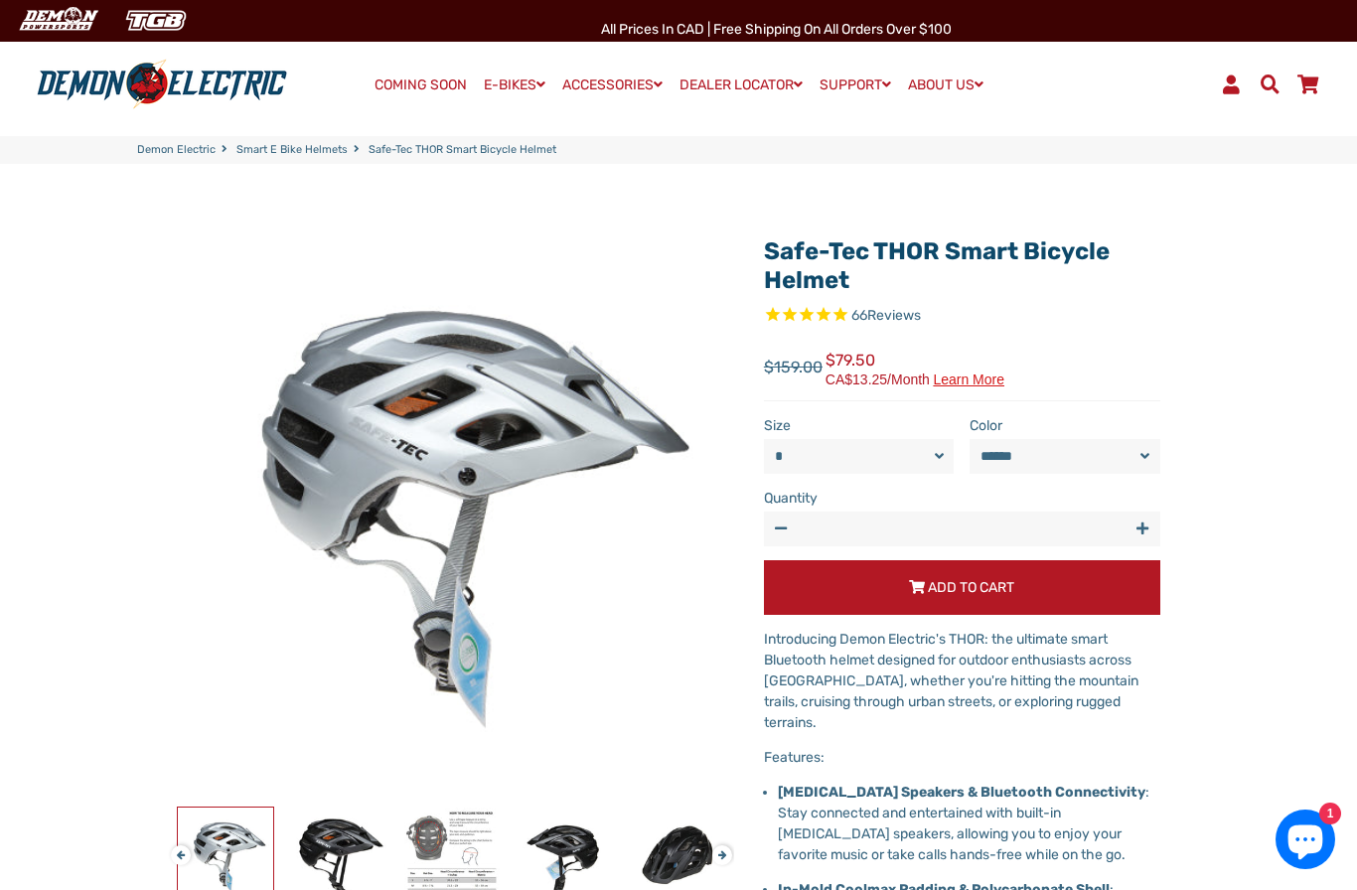
click at [1296, 837] on icon "Chat window" at bounding box center [1305, 842] width 35 height 35
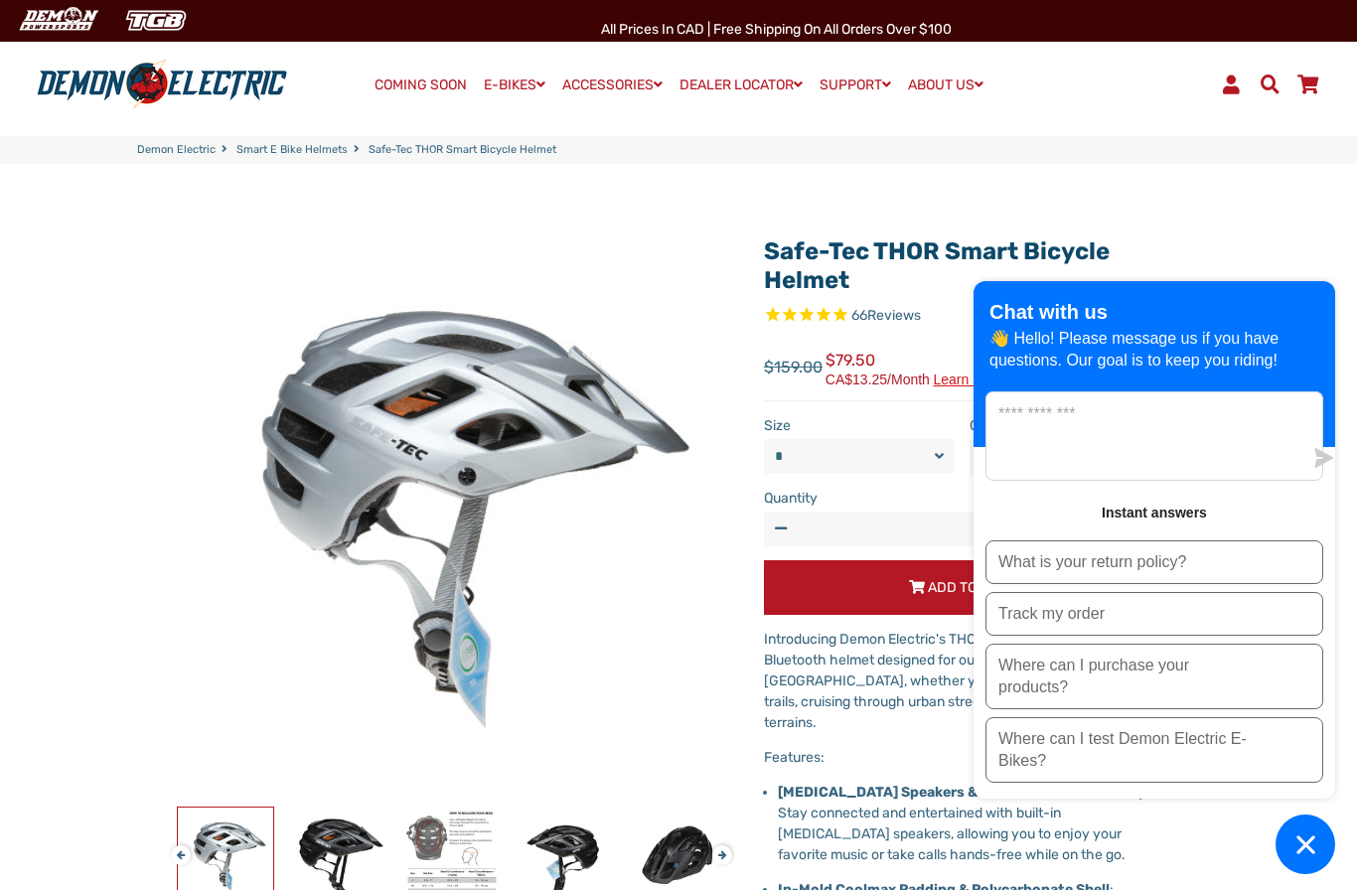
click at [1269, 574] on button "What is your return policy?" at bounding box center [1154, 562] width 338 height 44
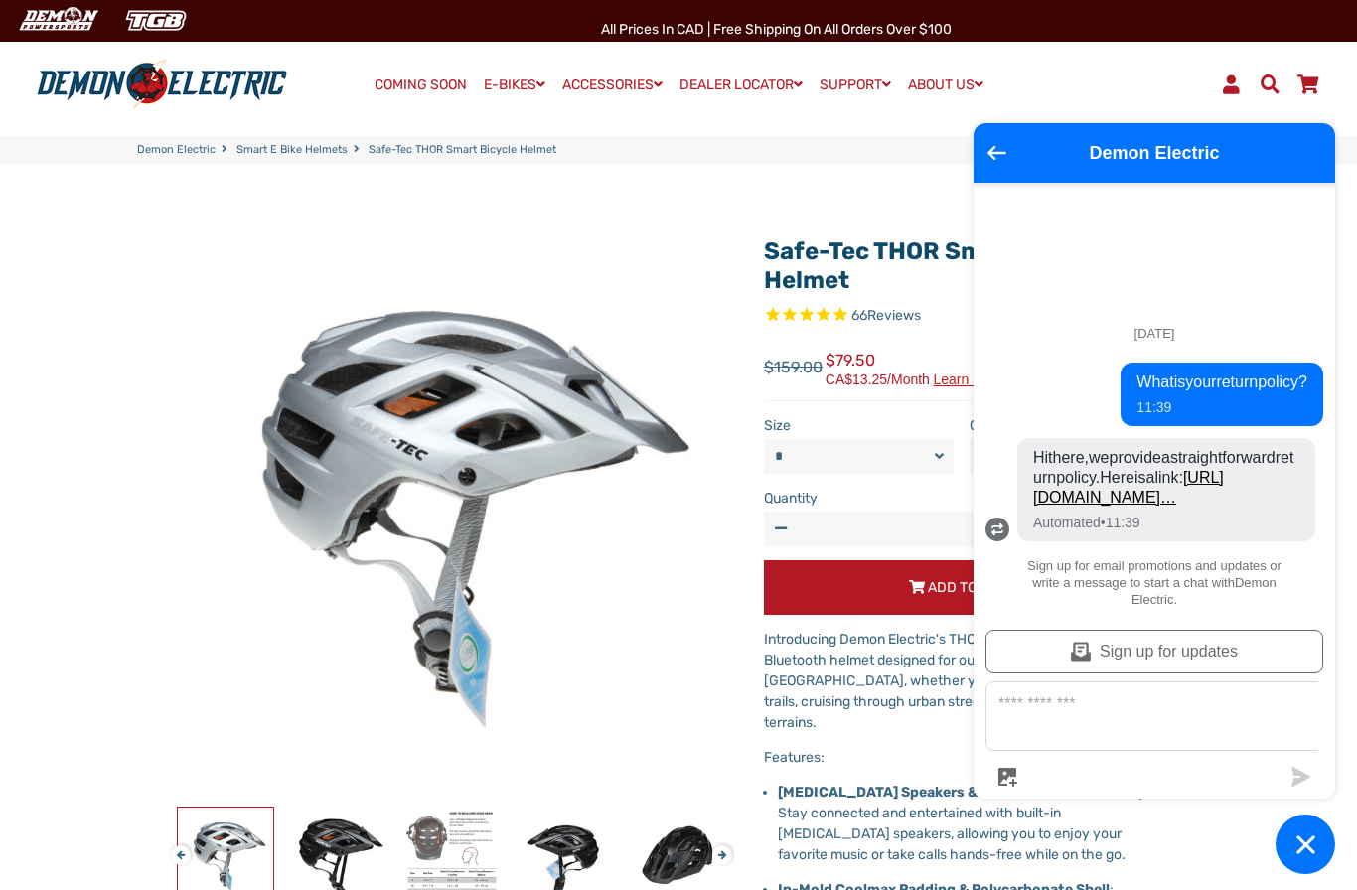
click at [1303, 830] on icon "Chat window" at bounding box center [1305, 844] width 31 height 31
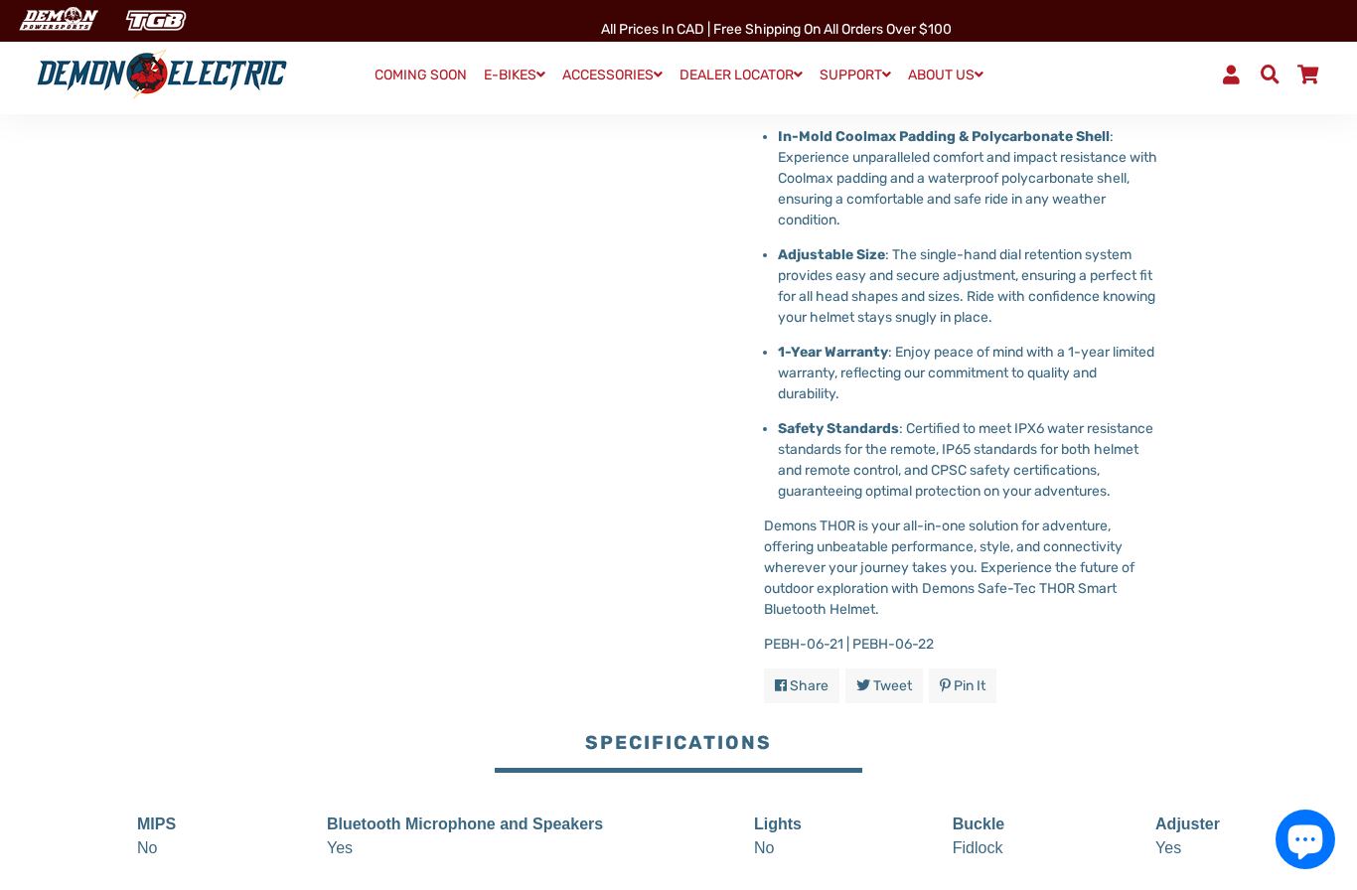
scroll to position [586, 0]
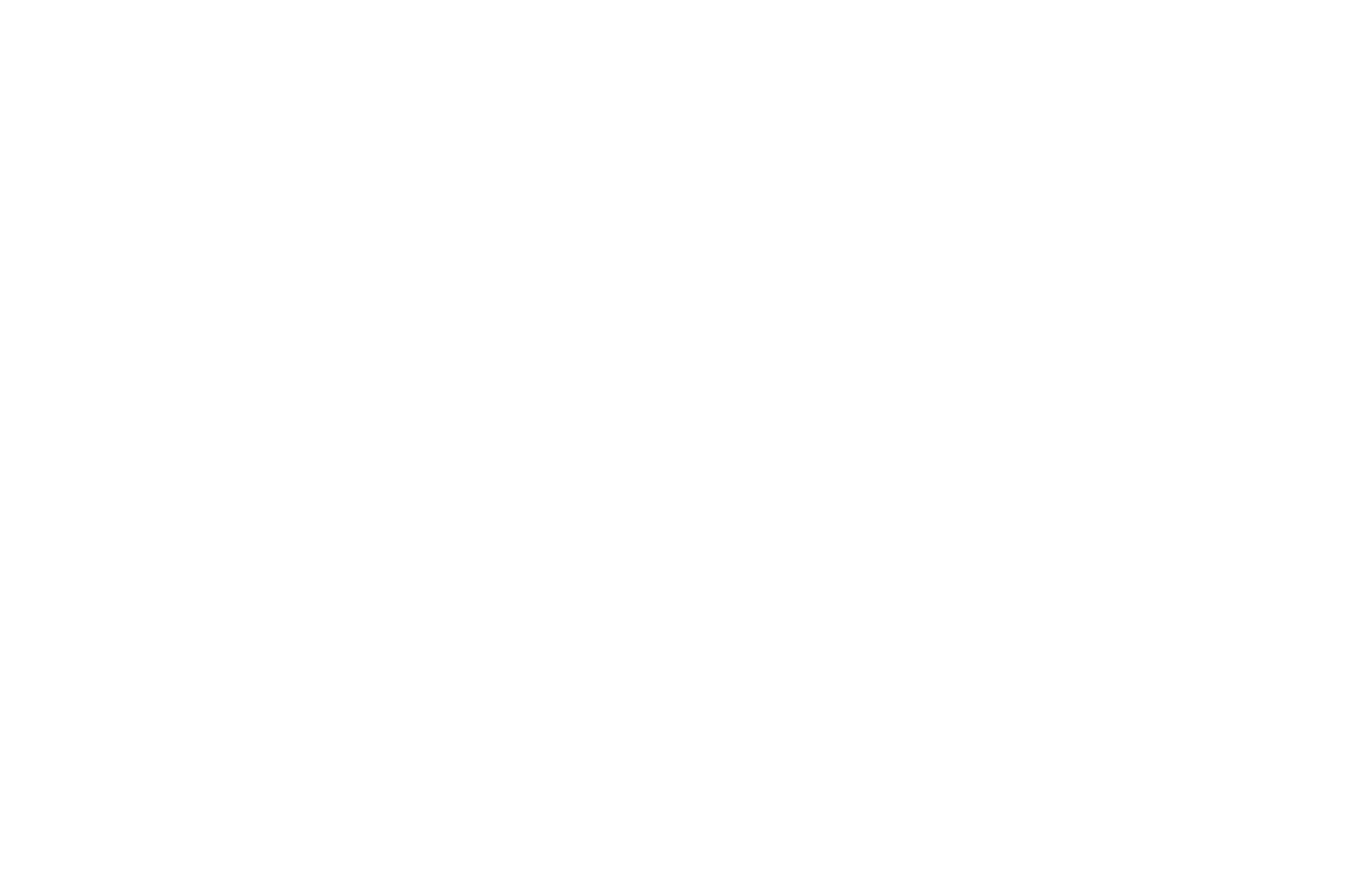
select select "*"
select select "******"
